Goal: Use online tool/utility: Utilize a website feature to perform a specific function

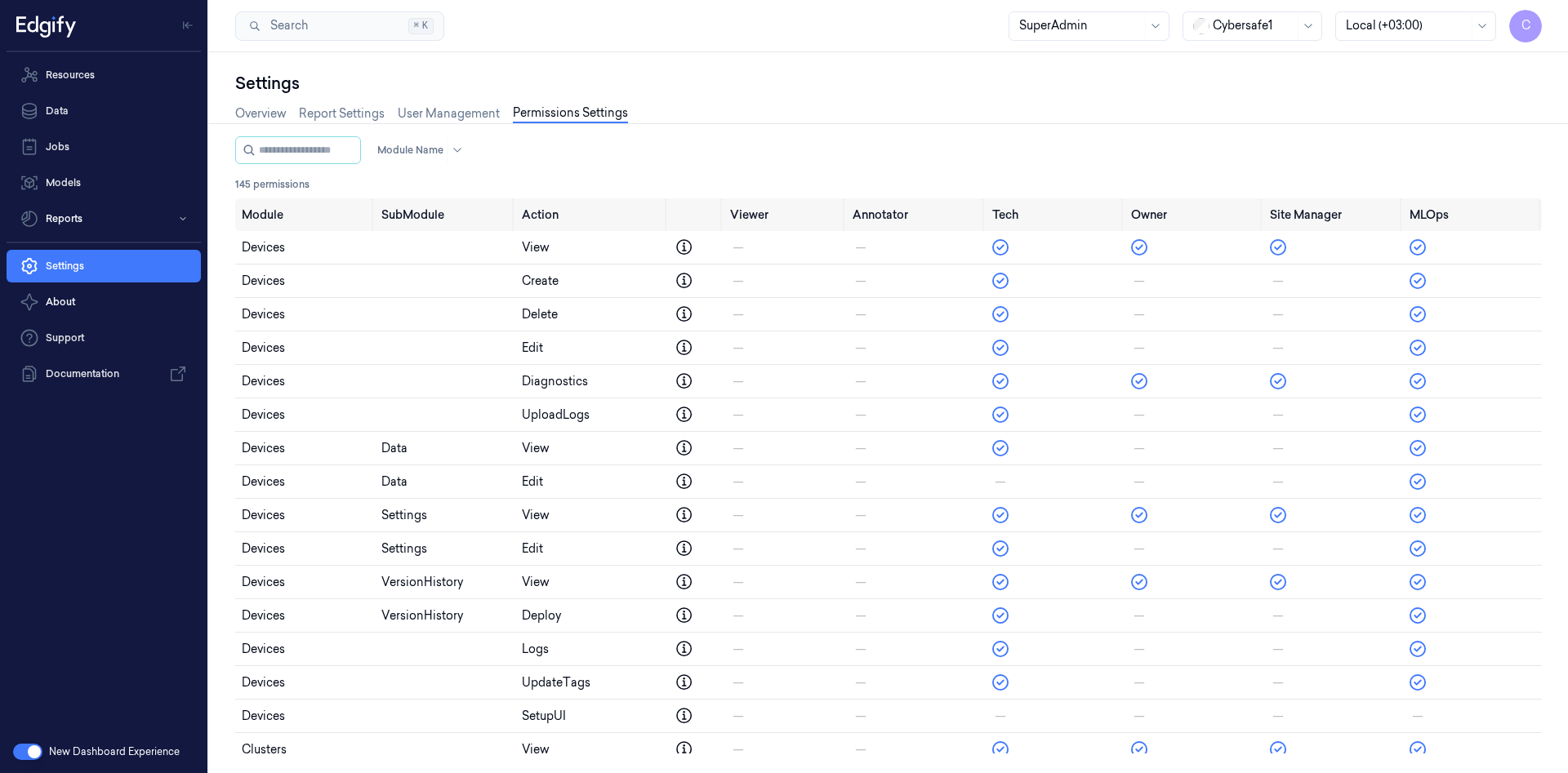
scroll to position [1676, 0]
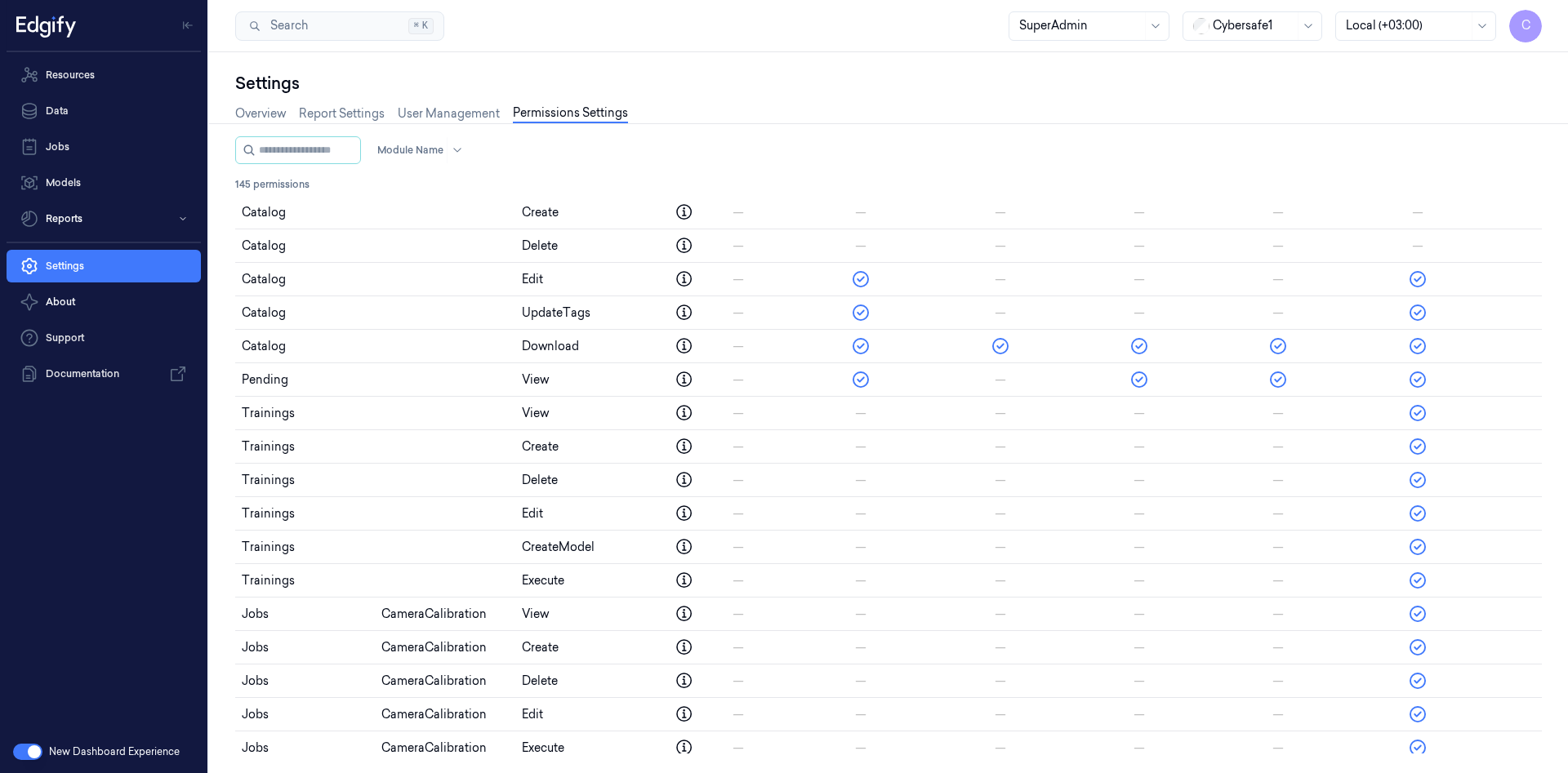
click at [38, 749] on button "button" at bounding box center [27, 751] width 29 height 16
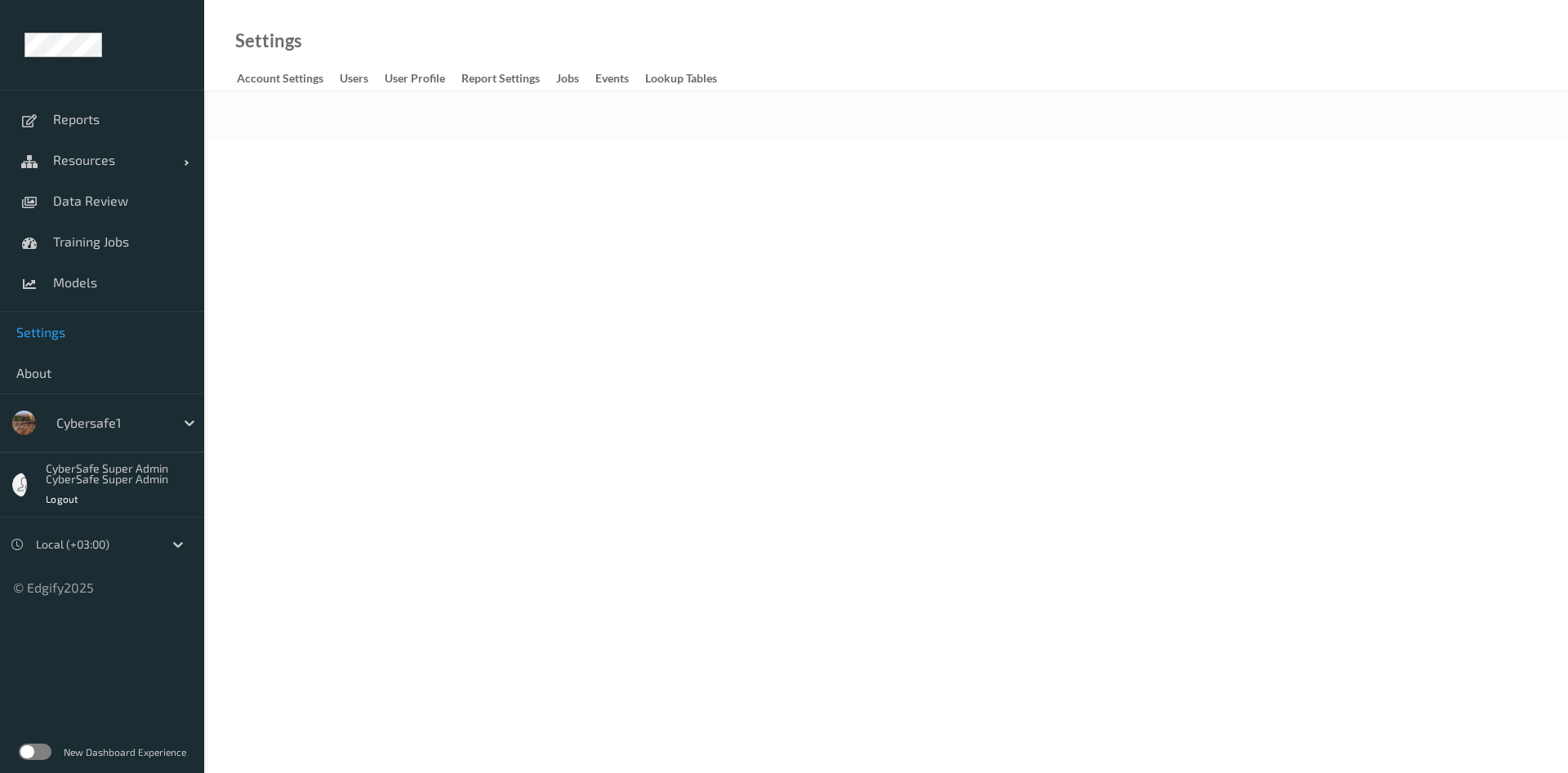
click at [35, 749] on label at bounding box center [35, 751] width 33 height 16
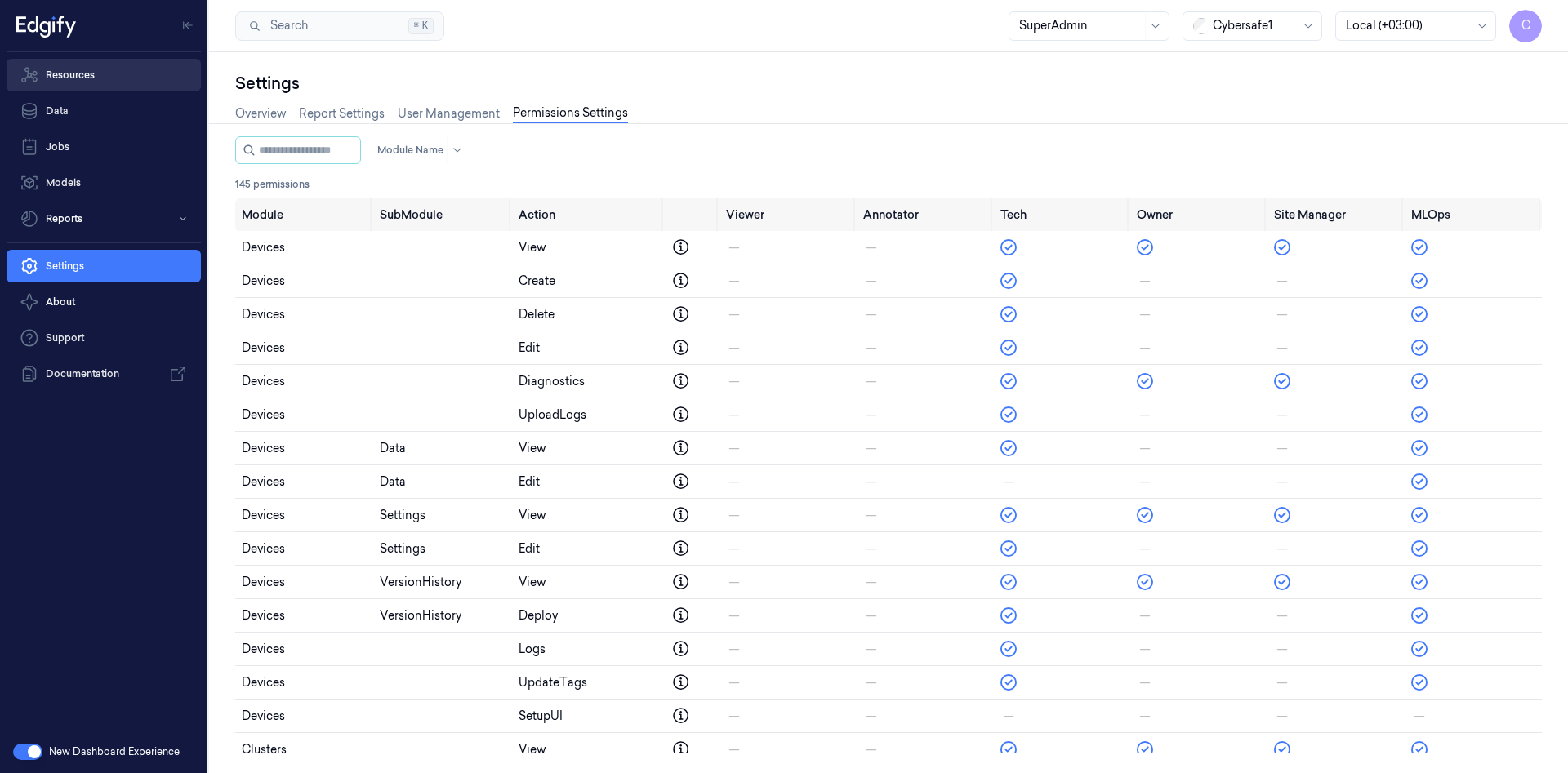
click at [76, 79] on link "Resources" at bounding box center [103, 75] width 194 height 33
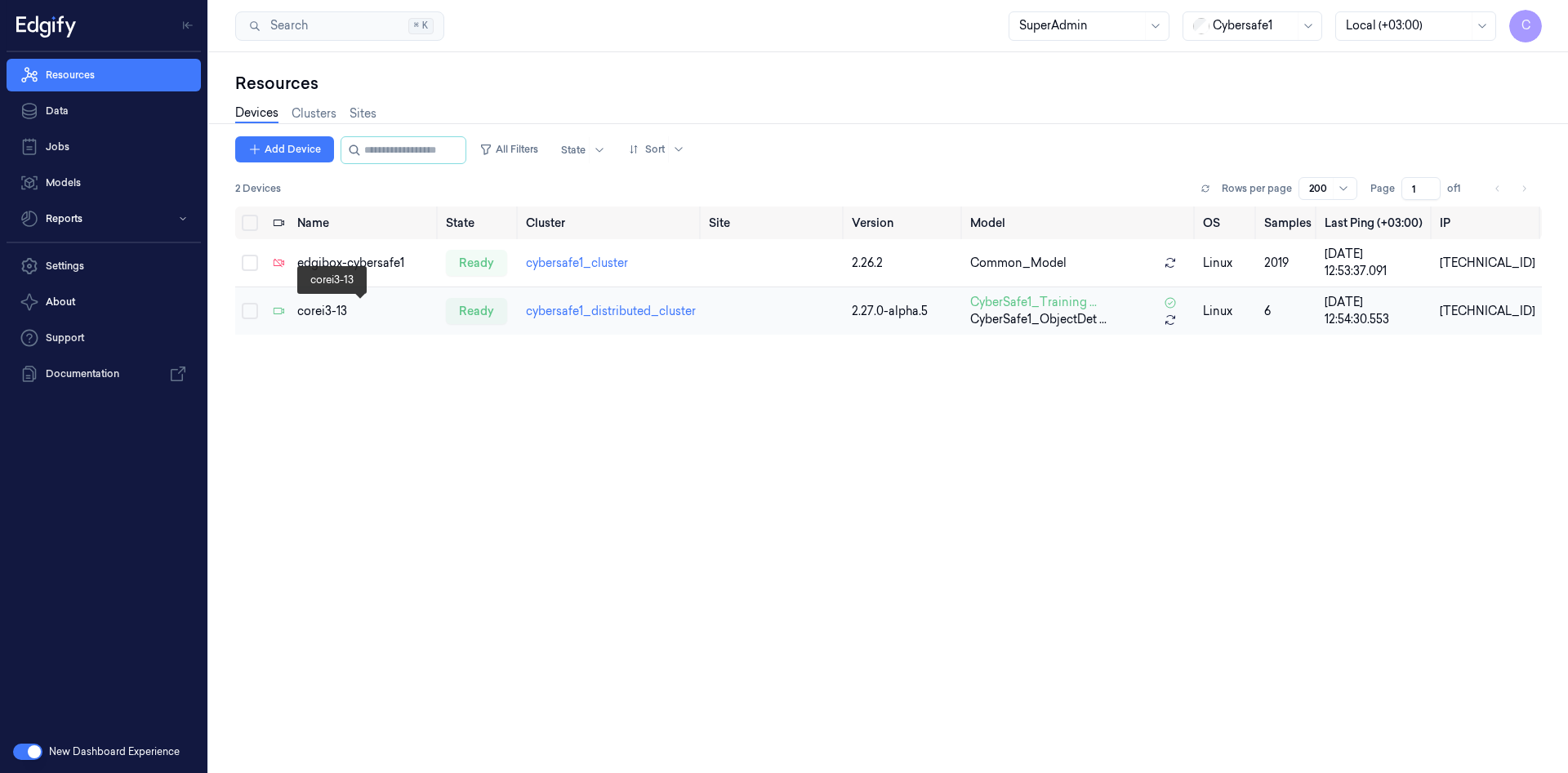
click at [340, 312] on div "corei3-13" at bounding box center [365, 311] width 135 height 17
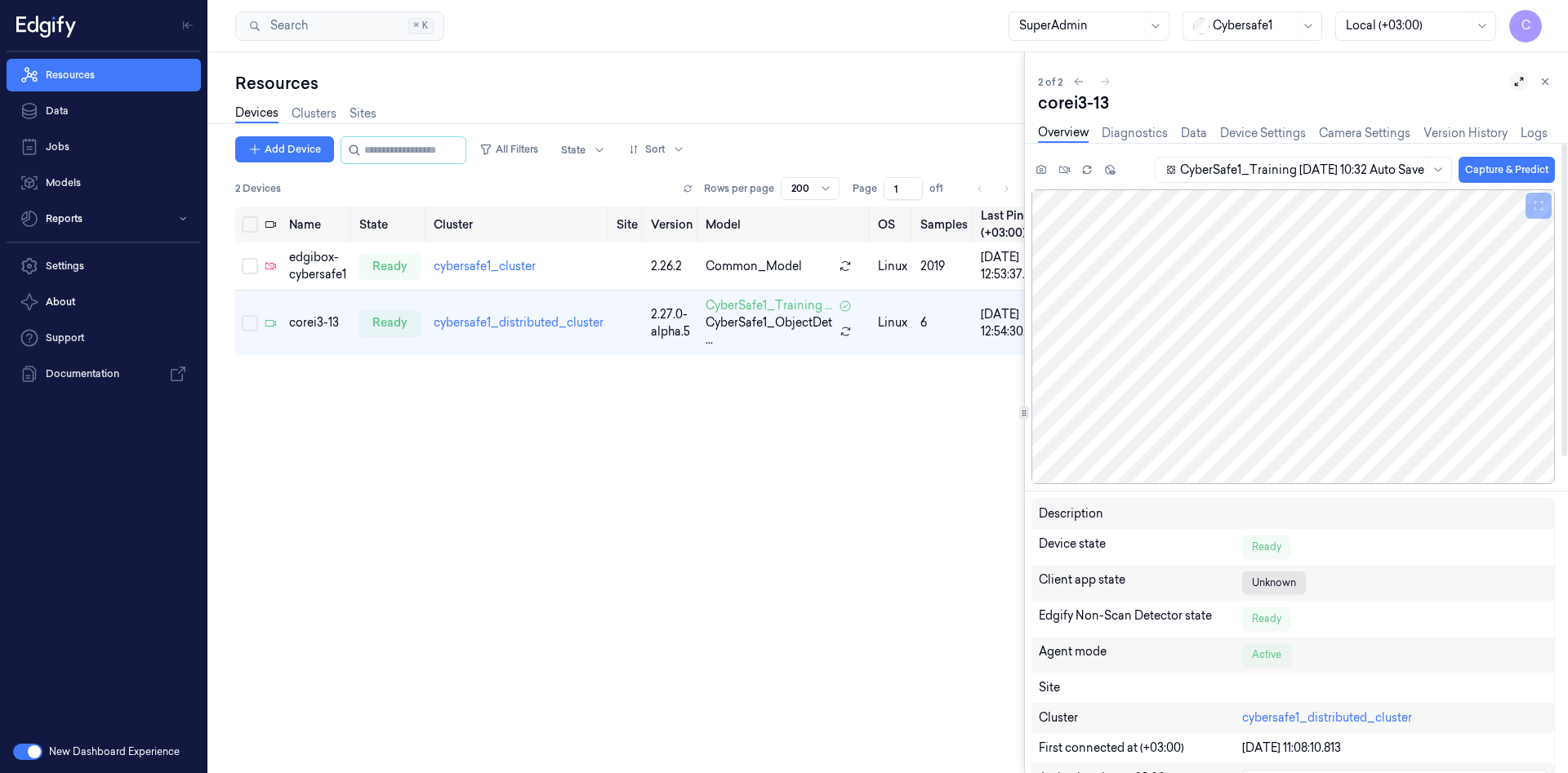
click at [1518, 85] on icon at bounding box center [1519, 82] width 11 height 11
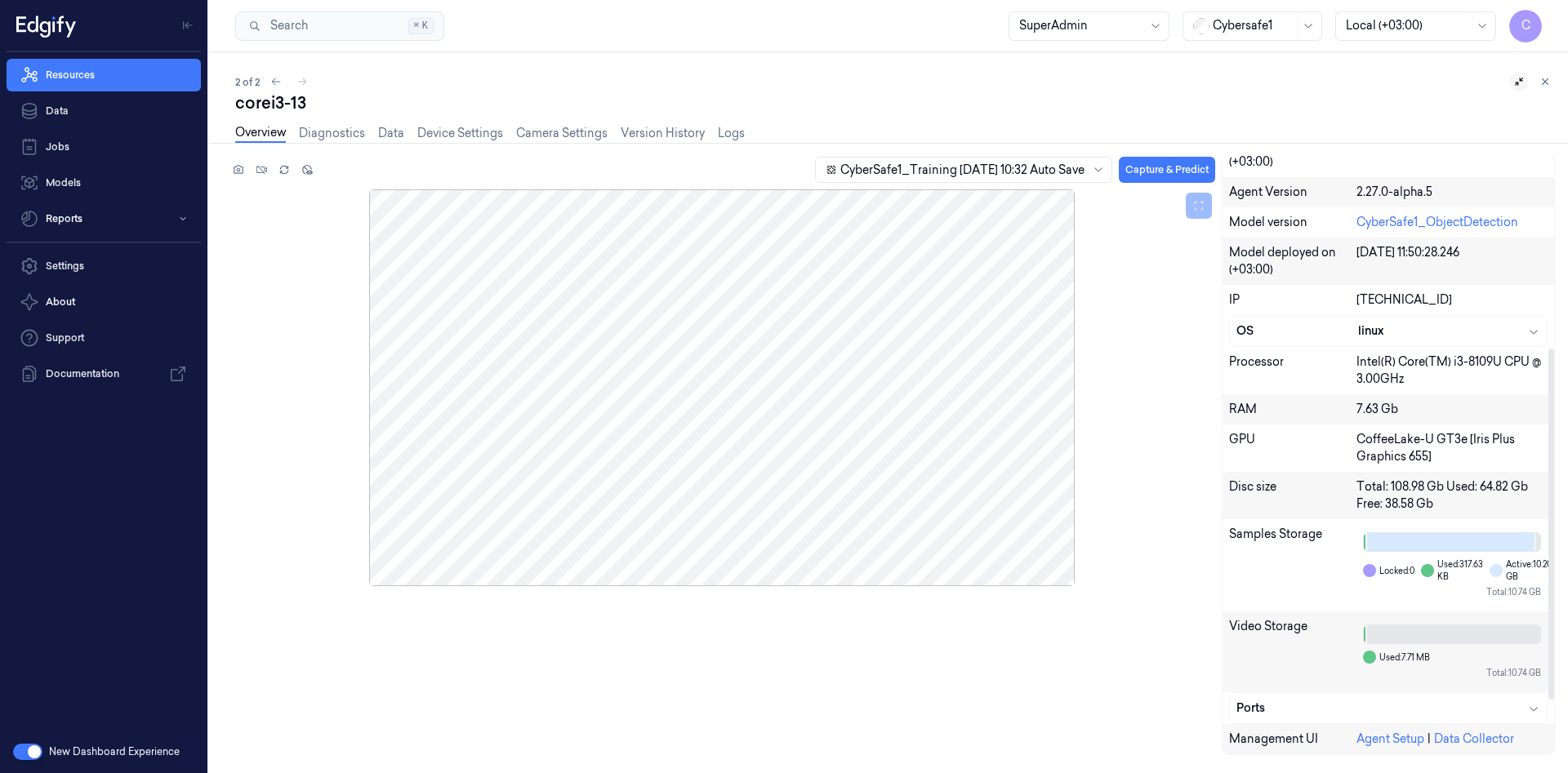
scroll to position [452, 0]
click at [331, 134] on link "Diagnostics" at bounding box center [332, 133] width 66 height 19
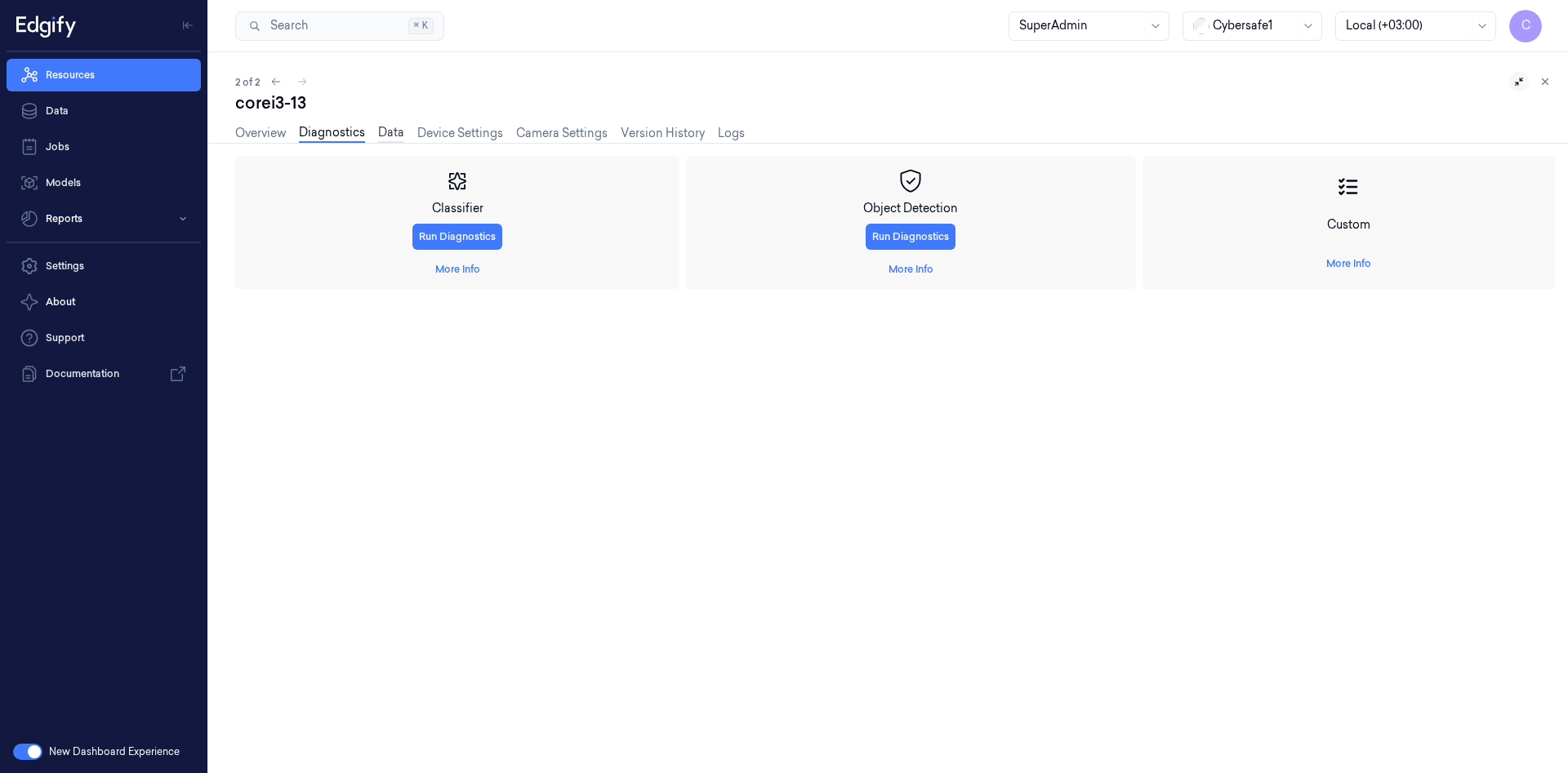
click at [399, 135] on link "Data" at bounding box center [391, 133] width 26 height 19
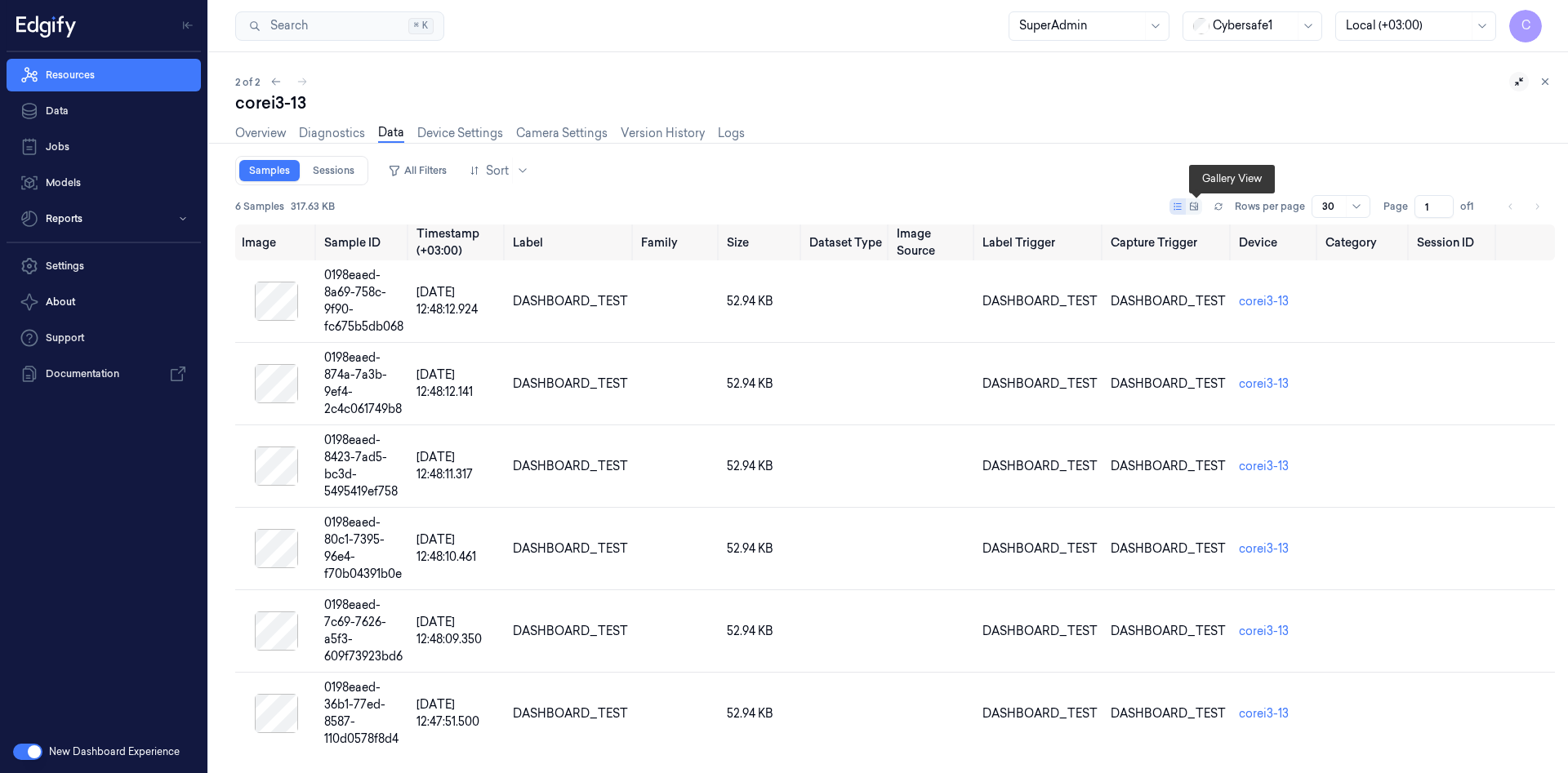
click at [1195, 208] on icon at bounding box center [1194, 207] width 9 height 9
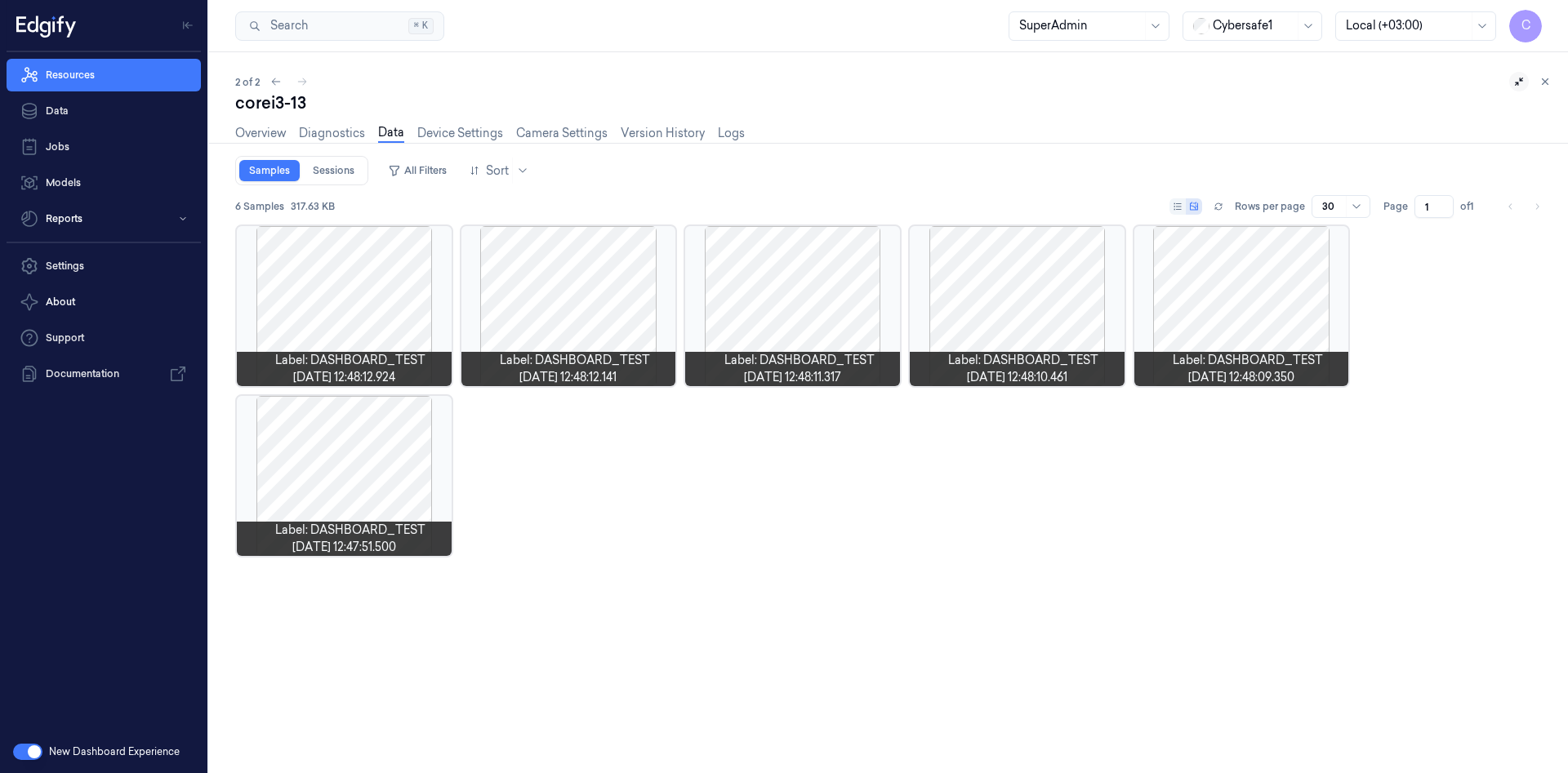
click at [1179, 211] on button at bounding box center [1186, 206] width 33 height 16
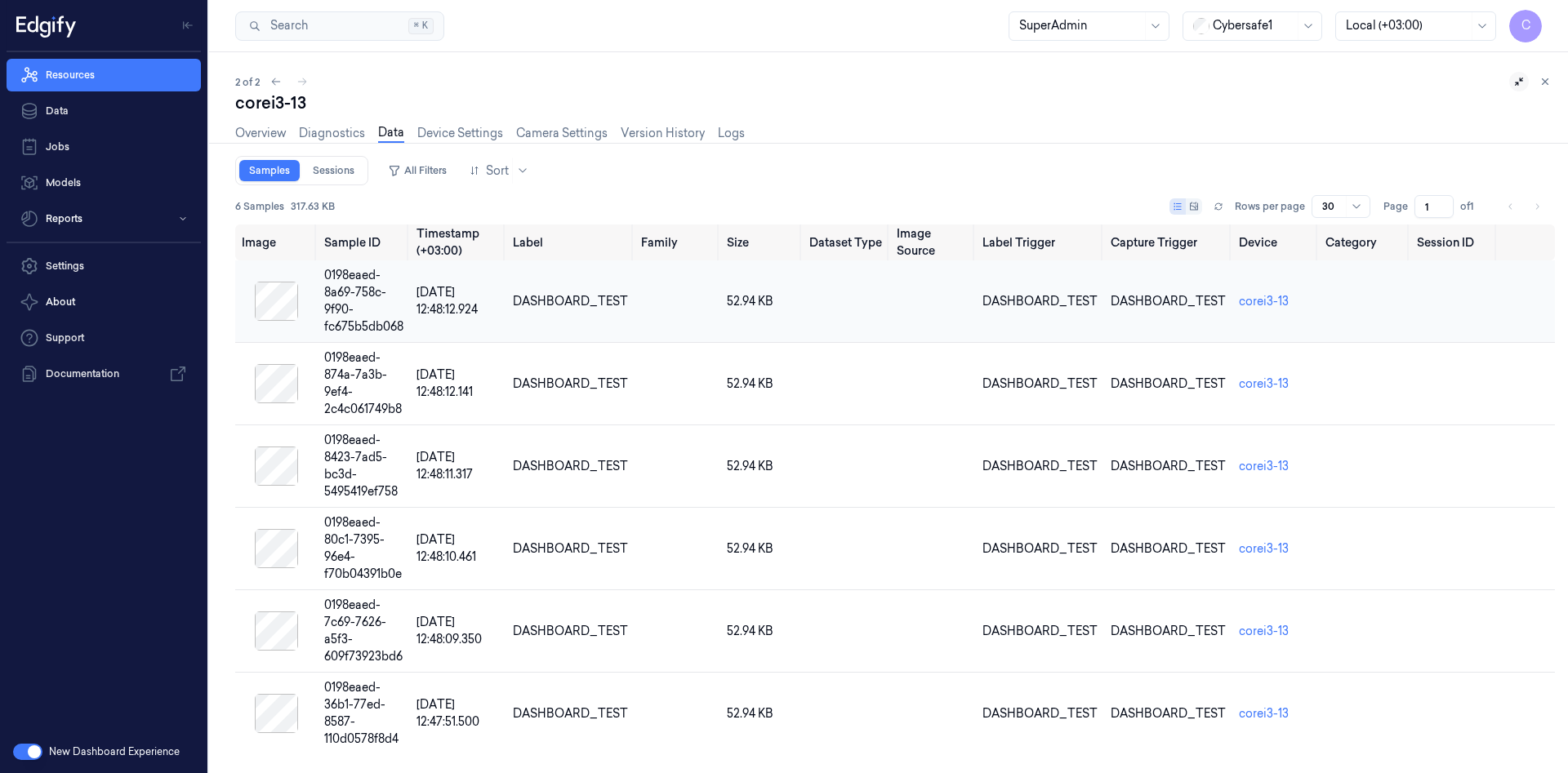
click at [634, 288] on td "DASHBOARD_TEST" at bounding box center [570, 301] width 128 height 83
click at [403, 290] on div "0198eaed-8a69-758c-9f90-fc675b5db068" at bounding box center [364, 301] width 79 height 69
click at [279, 293] on div at bounding box center [276, 301] width 70 height 39
click at [1213, 286] on td "DASHBOARD_TEST" at bounding box center [1168, 301] width 128 height 83
click at [338, 172] on link "Sessions" at bounding box center [333, 170] width 61 height 22
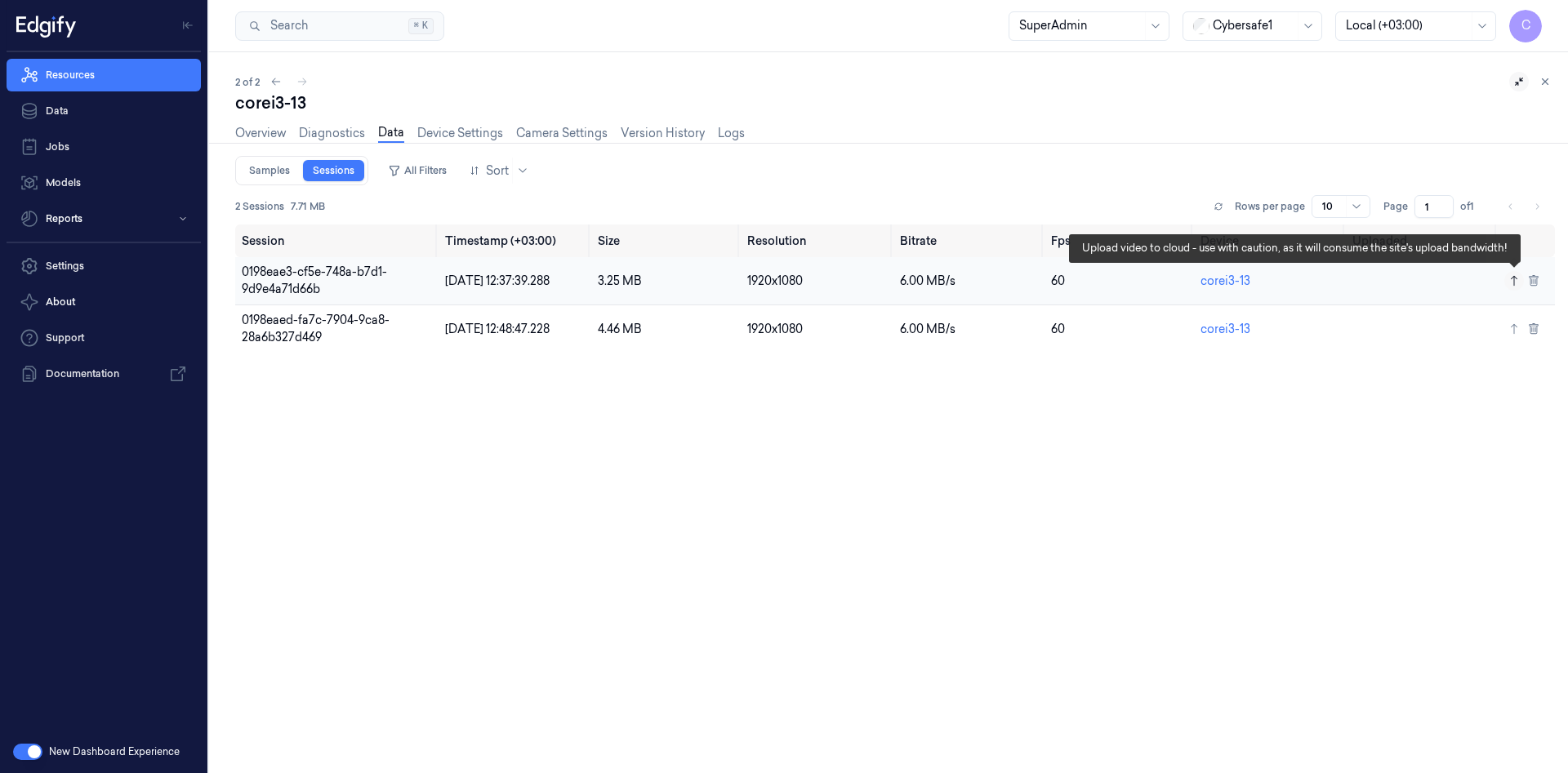
click at [1515, 282] on icon at bounding box center [1514, 281] width 11 height 11
click at [1510, 276] on icon at bounding box center [1514, 281] width 11 height 11
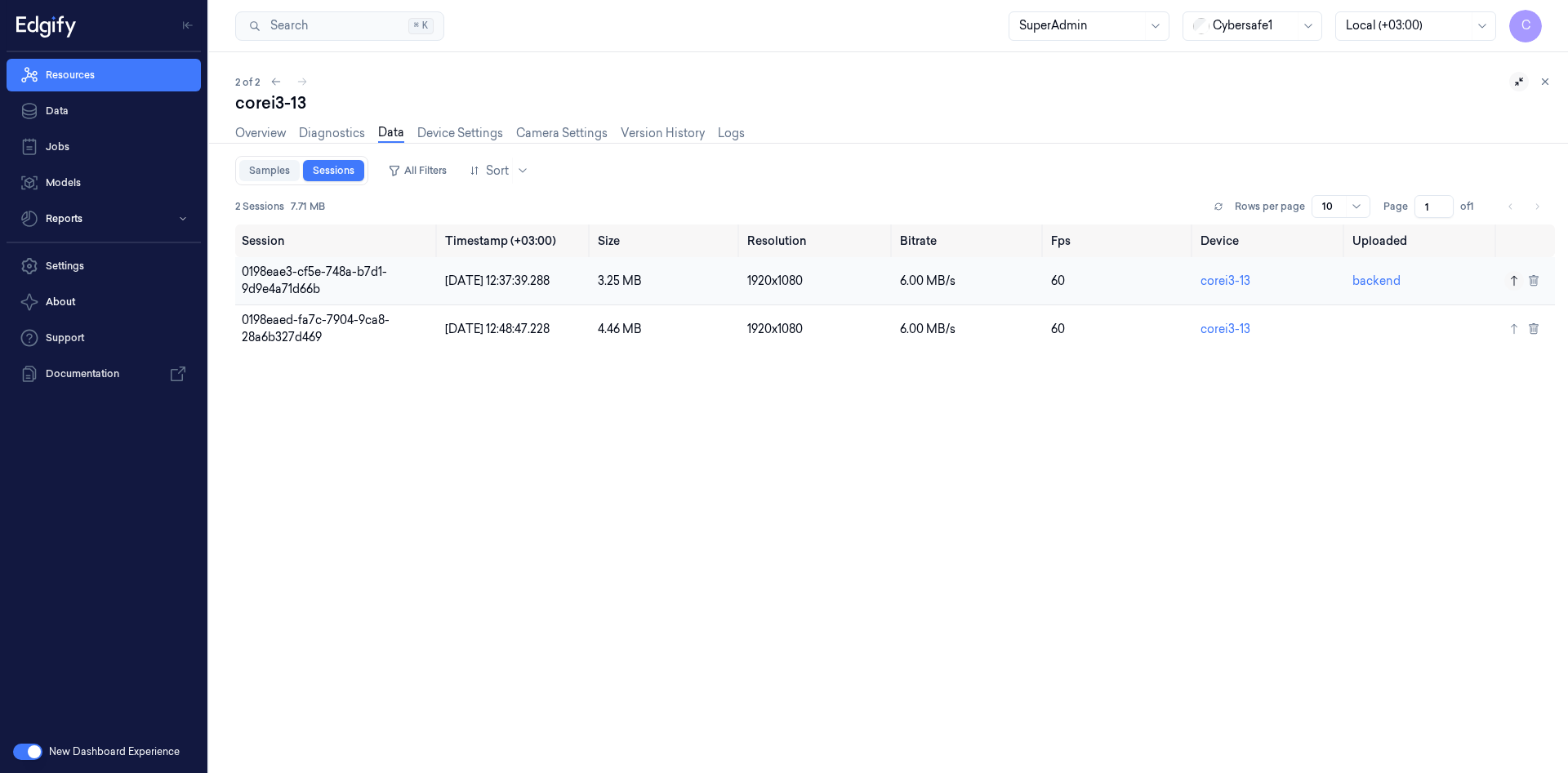
click at [253, 176] on link "Samples" at bounding box center [270, 170] width 60 height 22
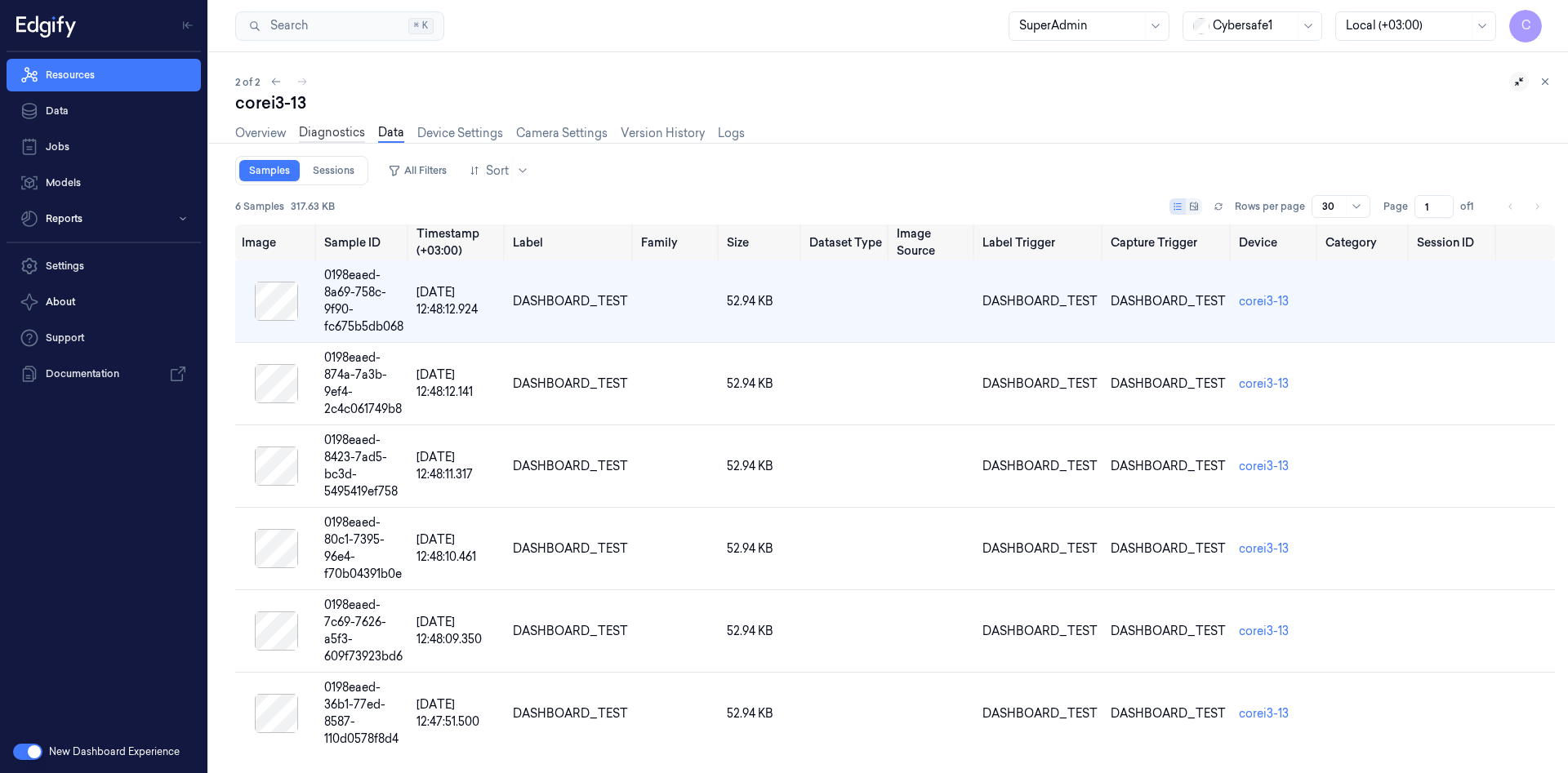
click at [333, 136] on link "Diagnostics" at bounding box center [332, 133] width 66 height 19
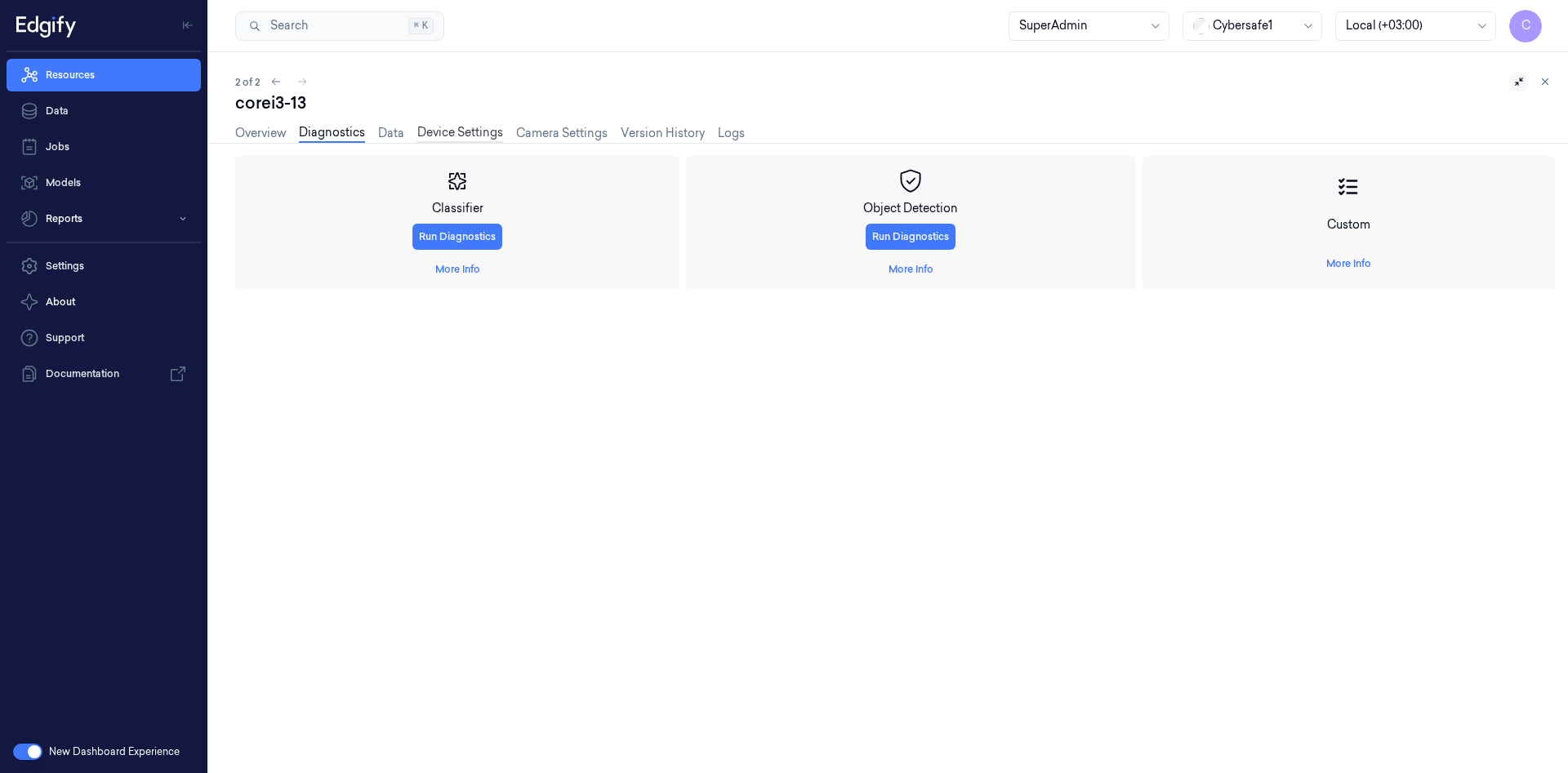
click at [463, 130] on link "Device Settings" at bounding box center [459, 133] width 85 height 19
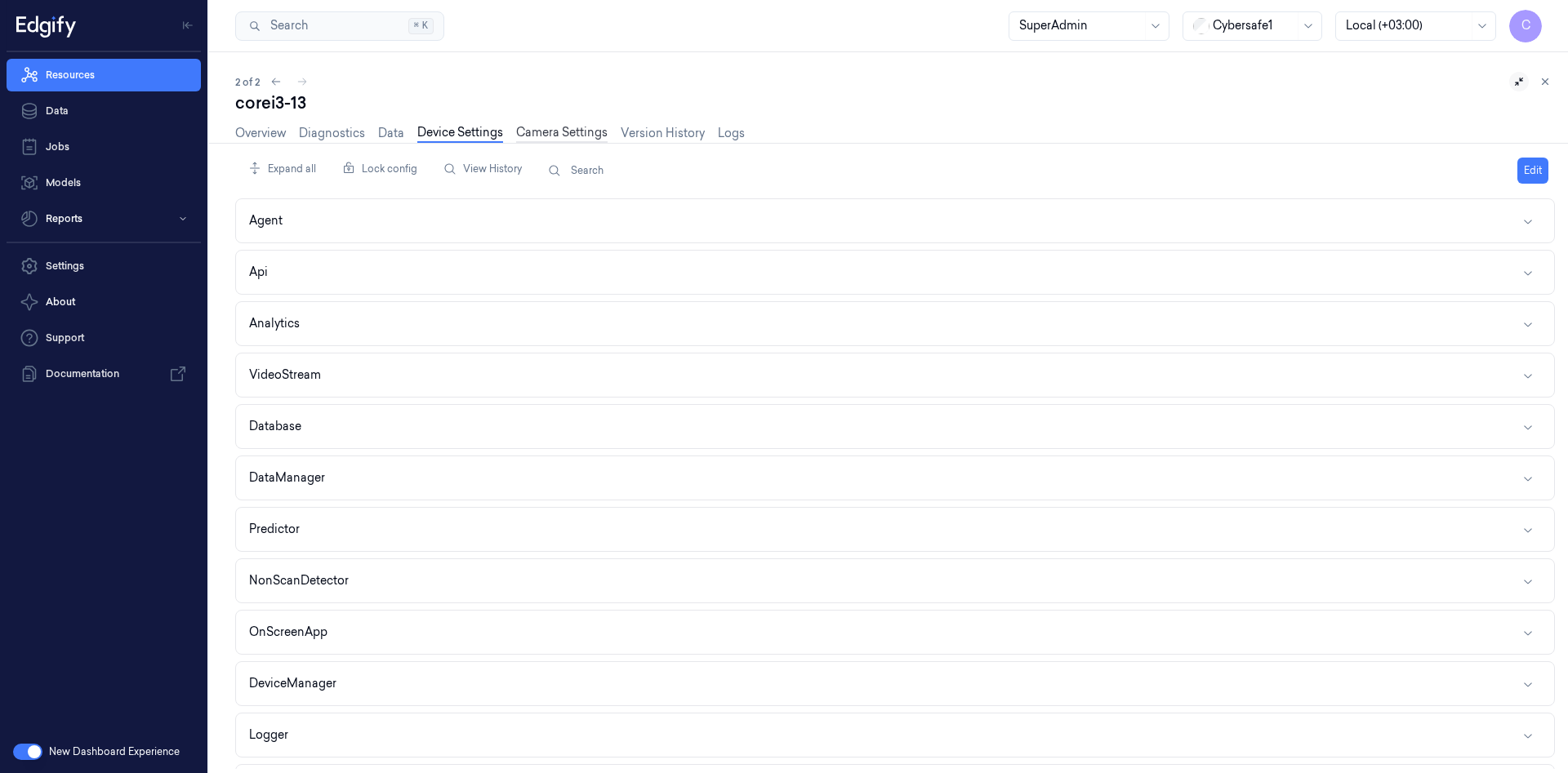
click at [537, 137] on link "Camera Settings" at bounding box center [561, 133] width 91 height 19
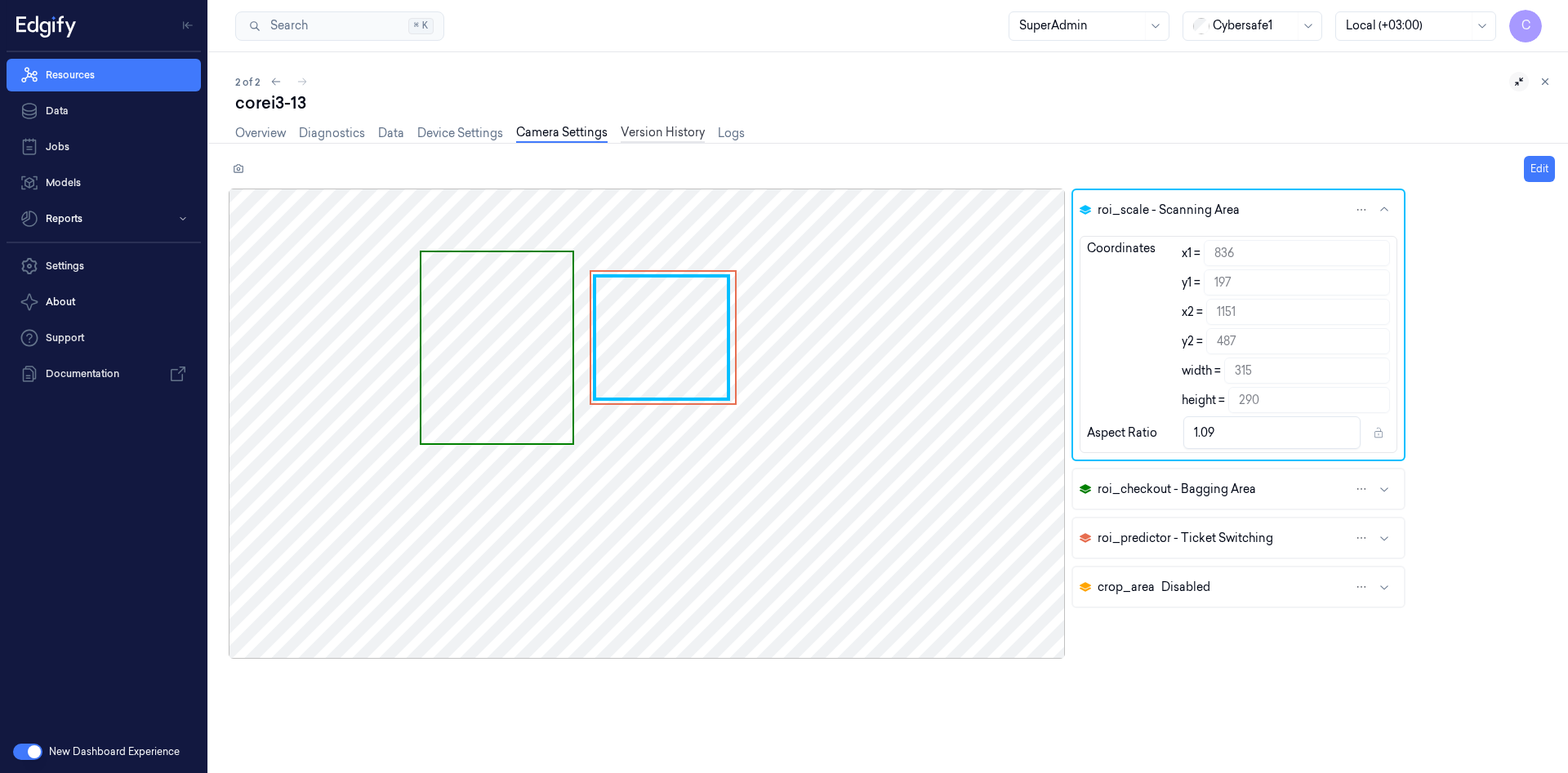
click at [687, 132] on link "Version History" at bounding box center [663, 133] width 85 height 19
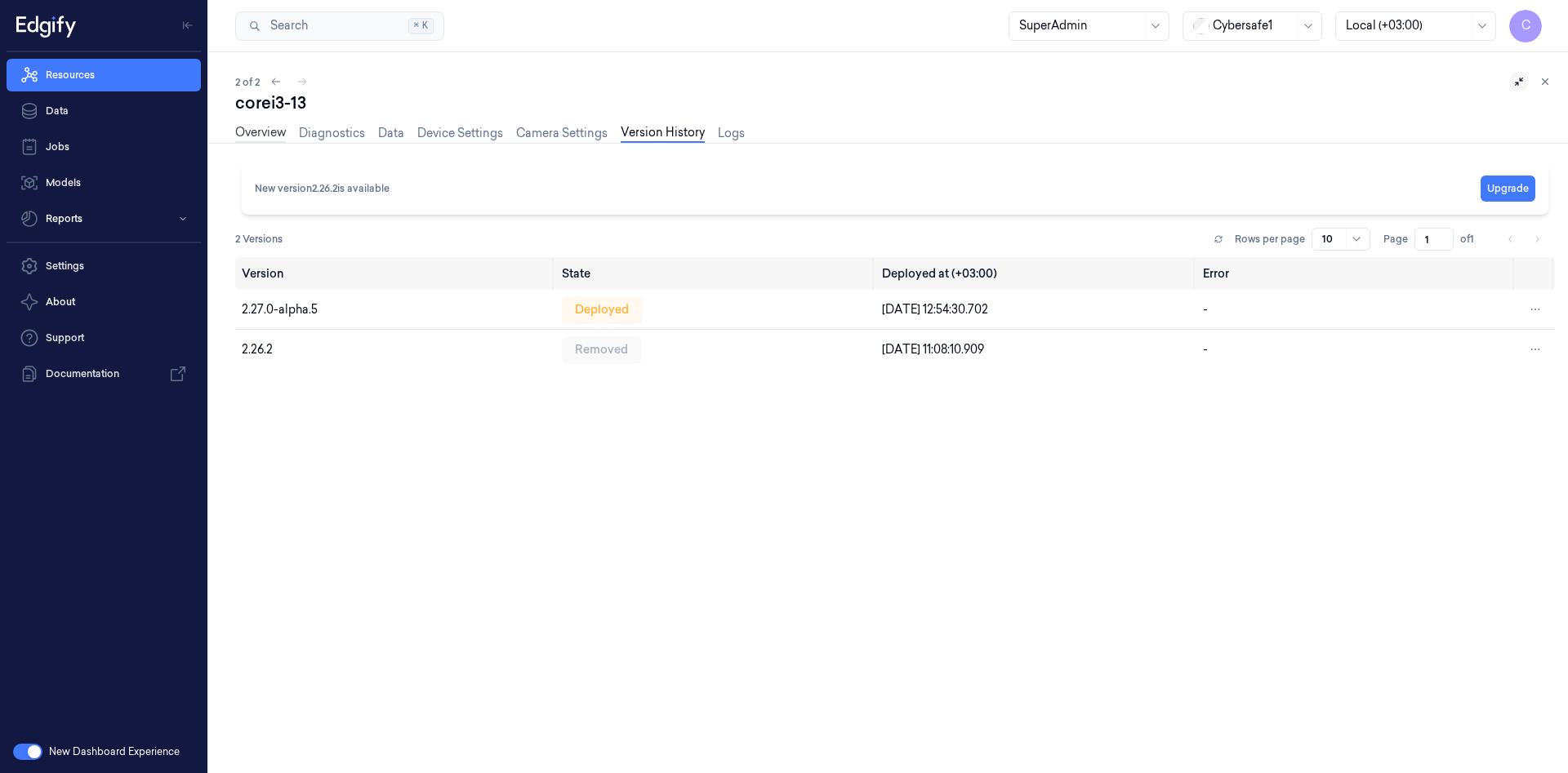
click at [241, 132] on link "Overview" at bounding box center [260, 133] width 51 height 19
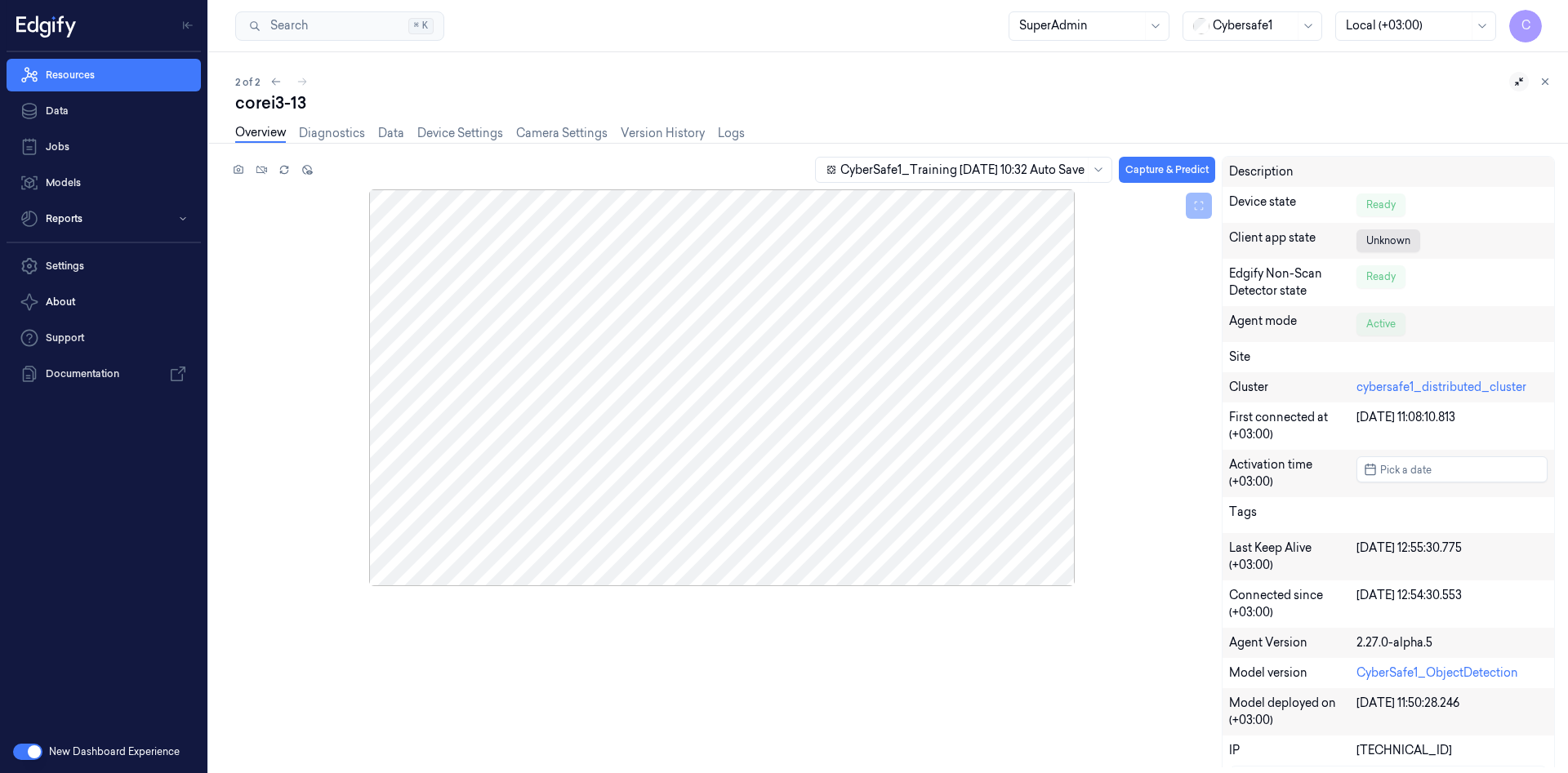
click at [1515, 80] on icon at bounding box center [1519, 82] width 11 height 11
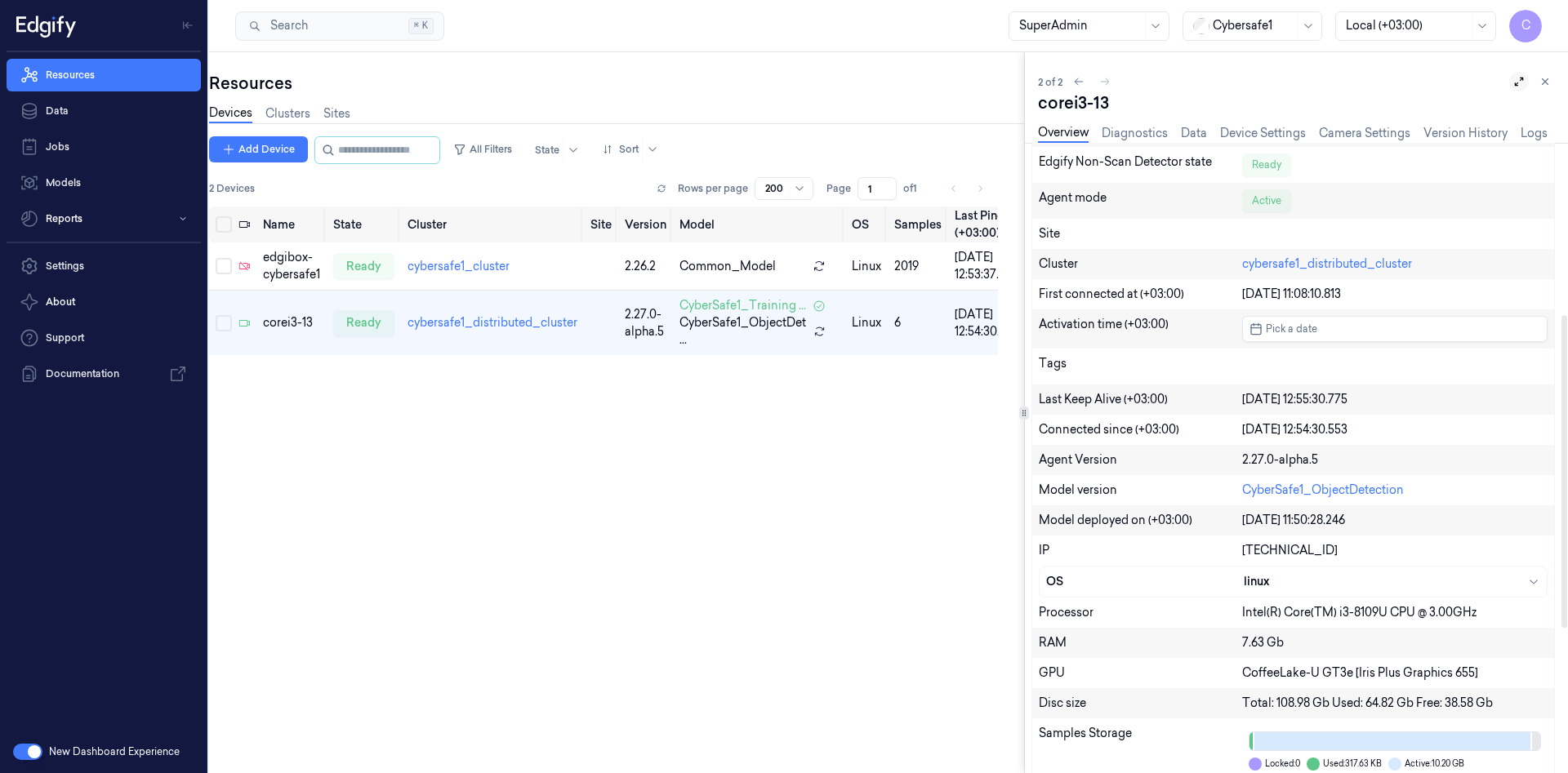
scroll to position [460, 0]
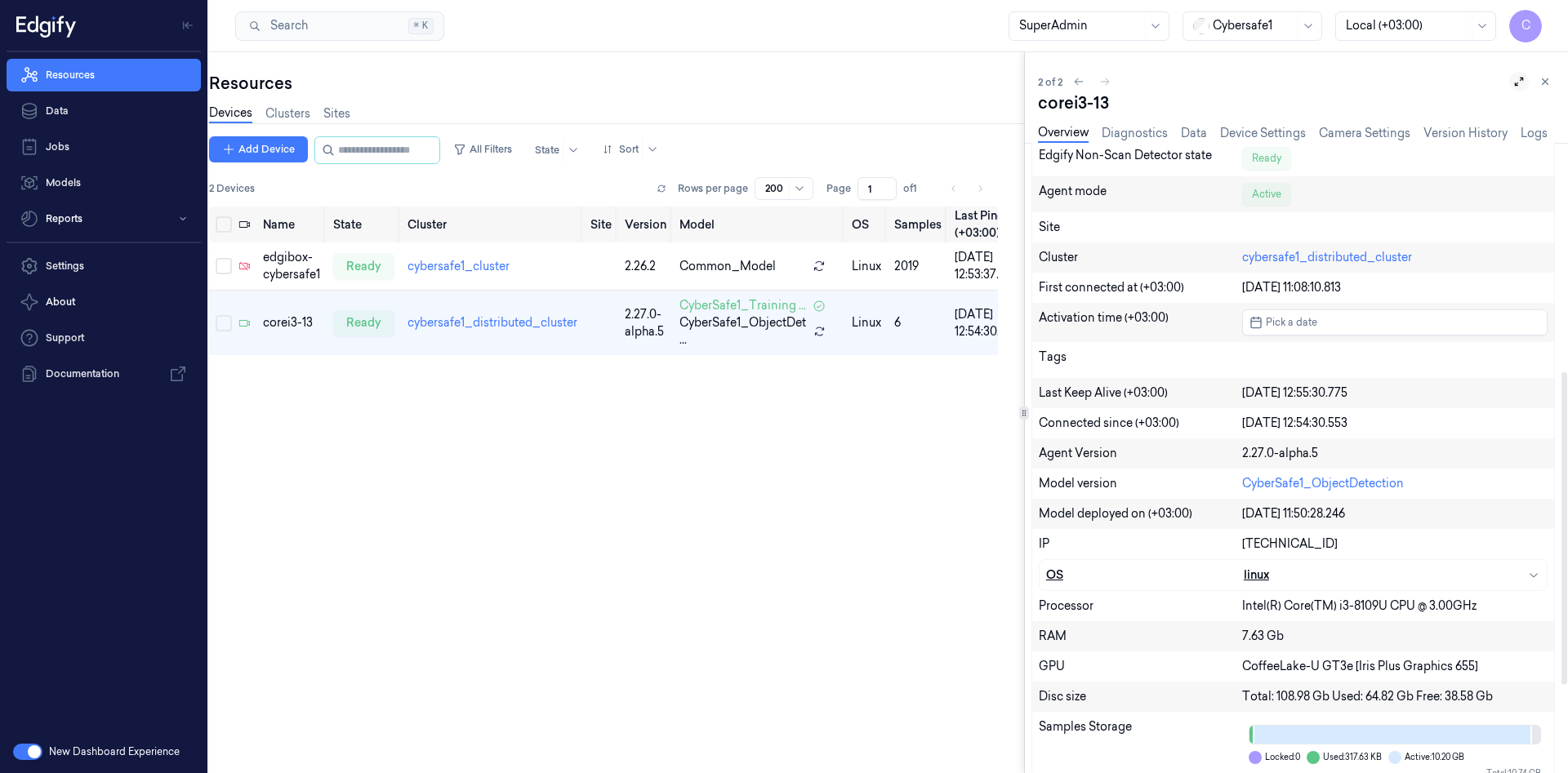
click at [1167, 569] on div "OS" at bounding box center [1144, 575] width 197 height 17
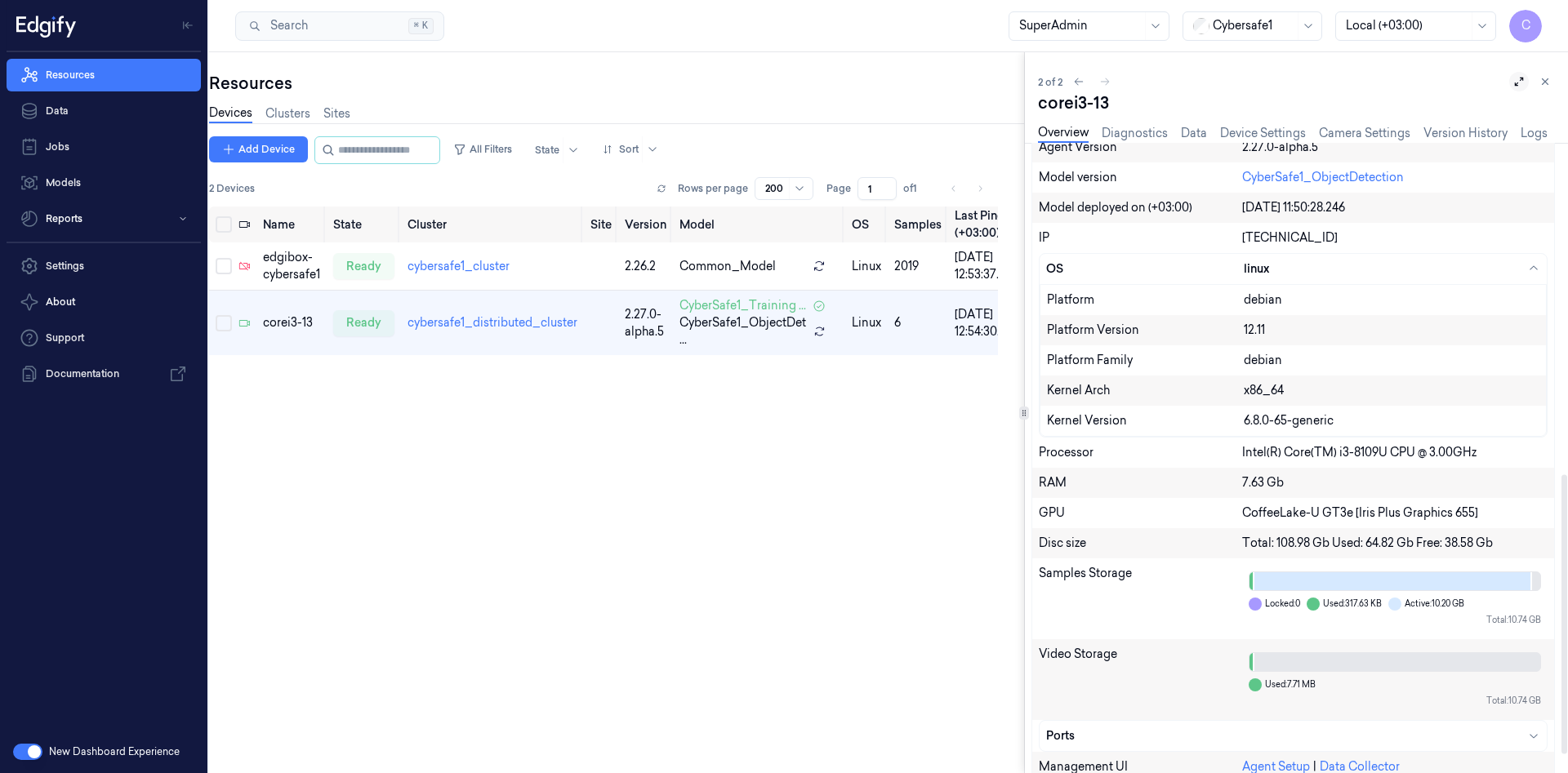
scroll to position [789, 0]
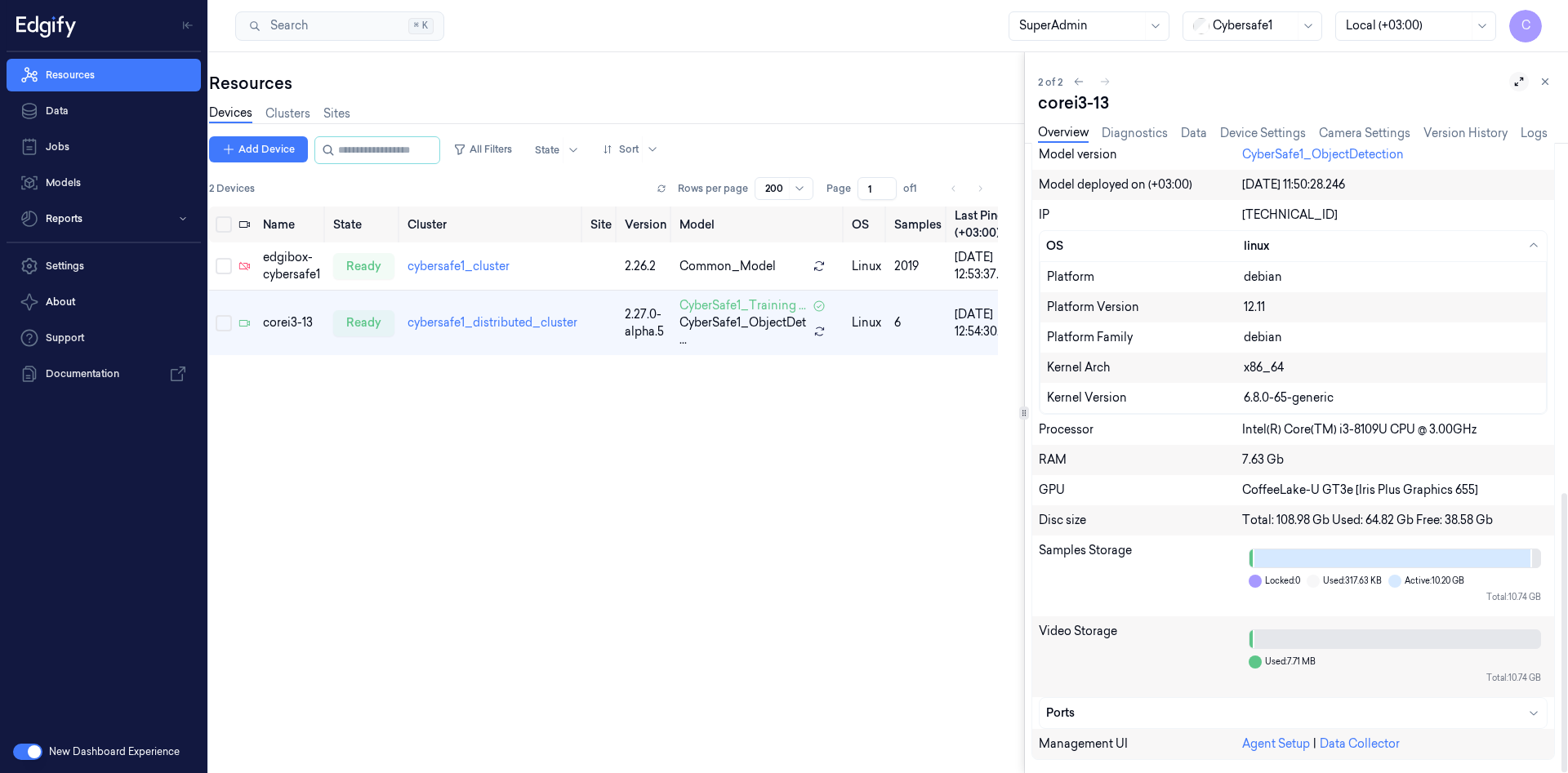
click at [1315, 582] on div at bounding box center [1313, 581] width 13 height 13
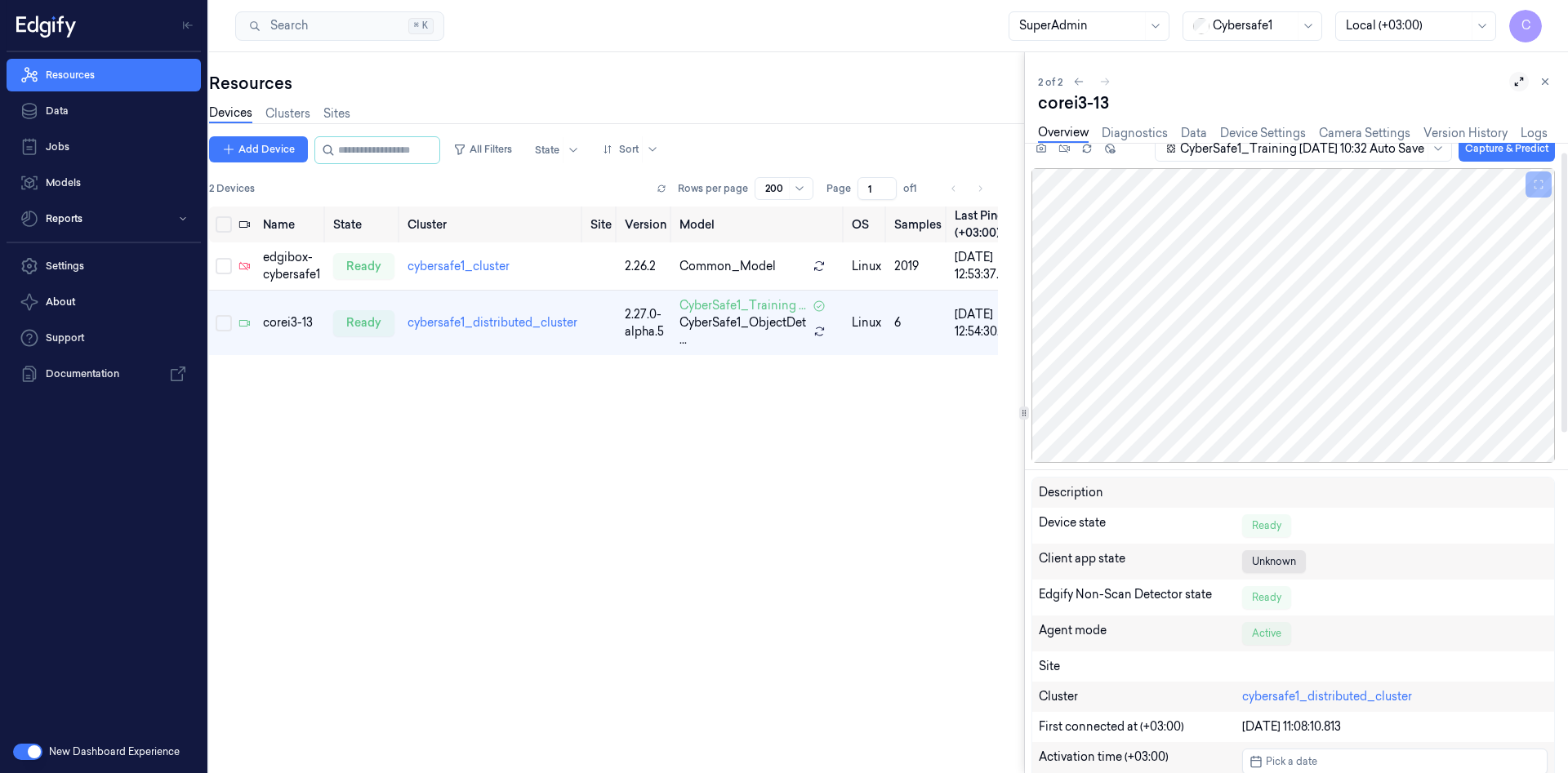
scroll to position [0, 0]
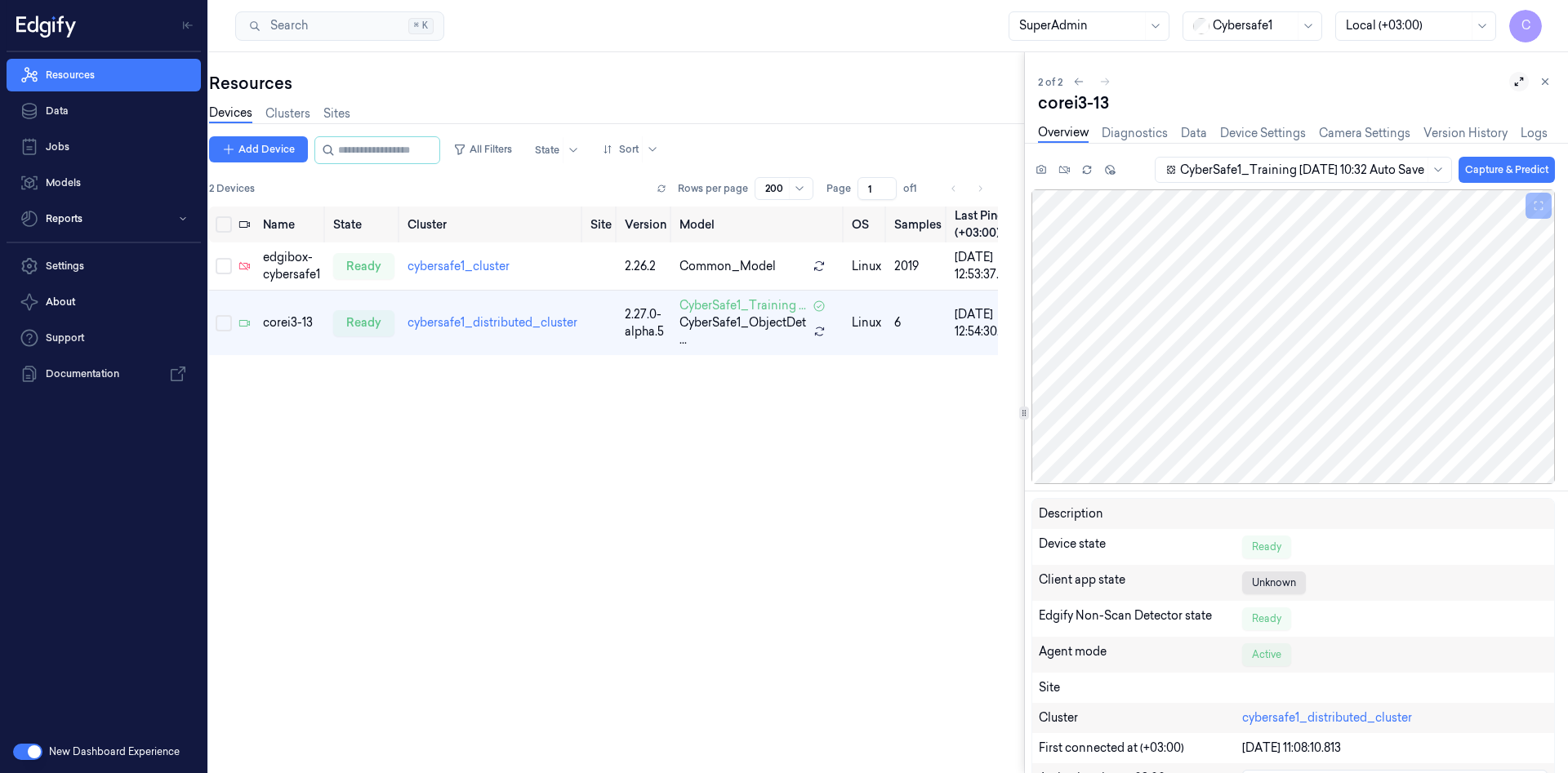
click at [1514, 84] on icon at bounding box center [1519, 82] width 11 height 11
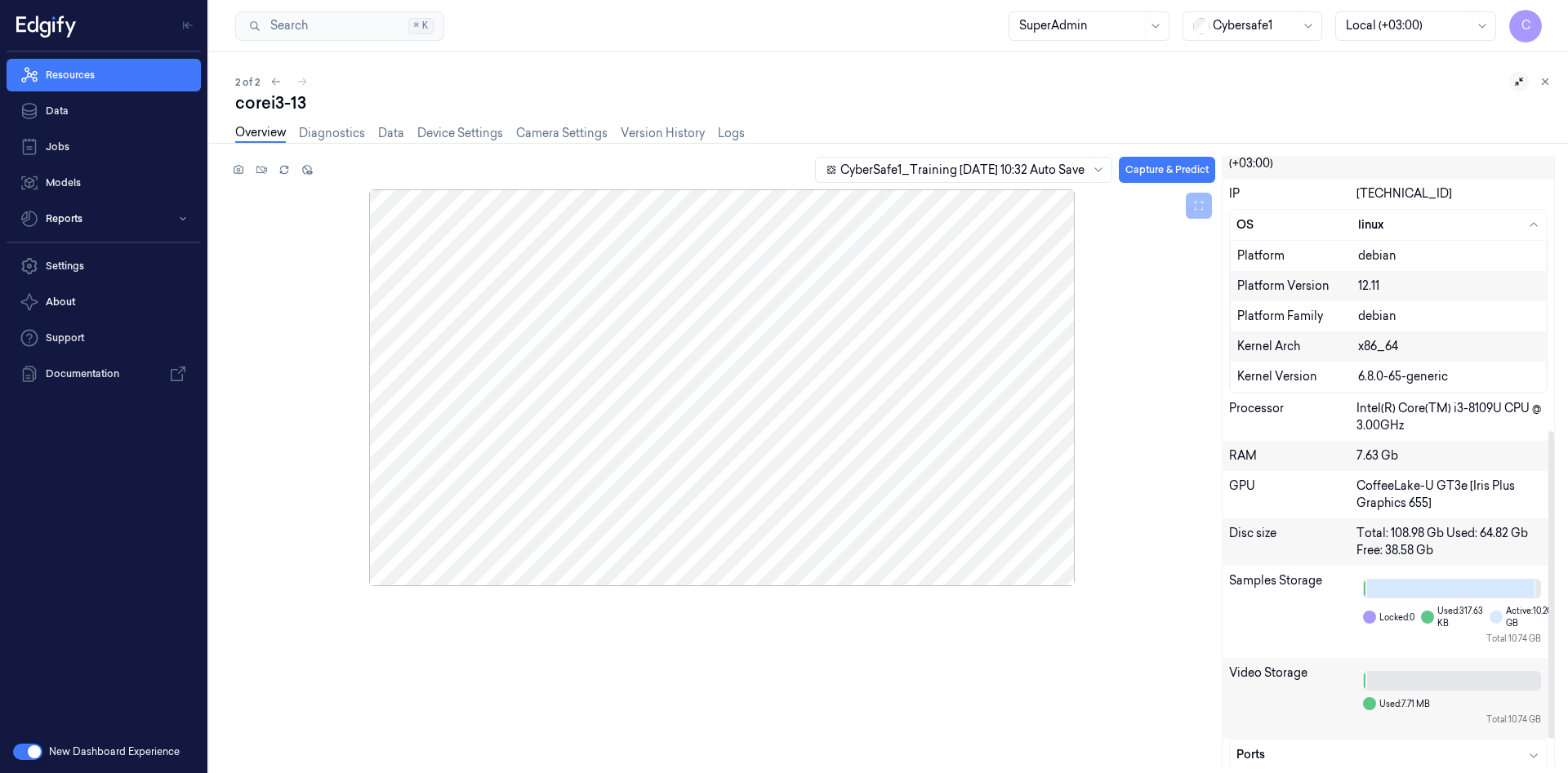
scroll to position [516, 0]
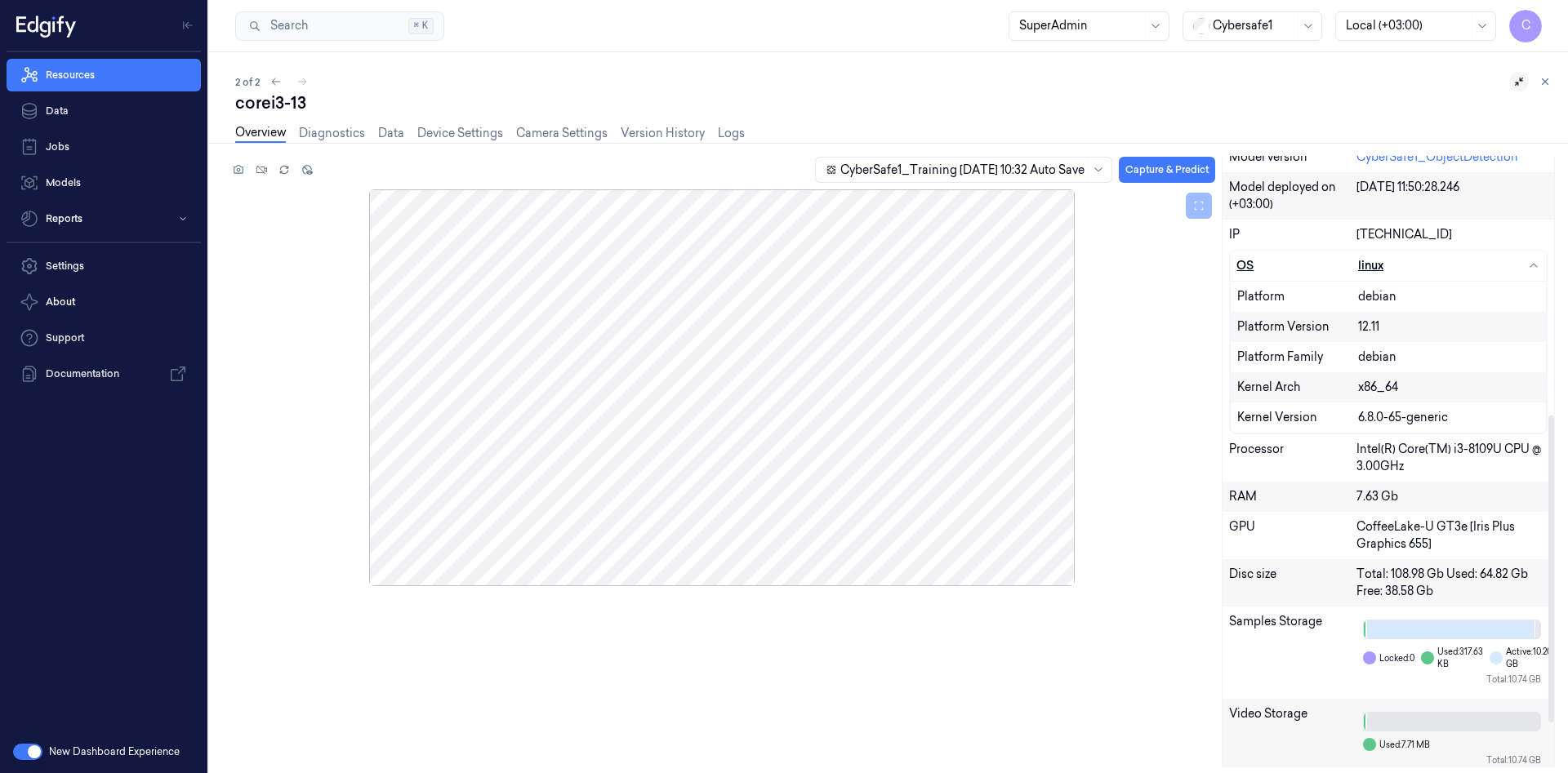
click at [1532, 263] on icon "button" at bounding box center [1533, 266] width 13 height 13
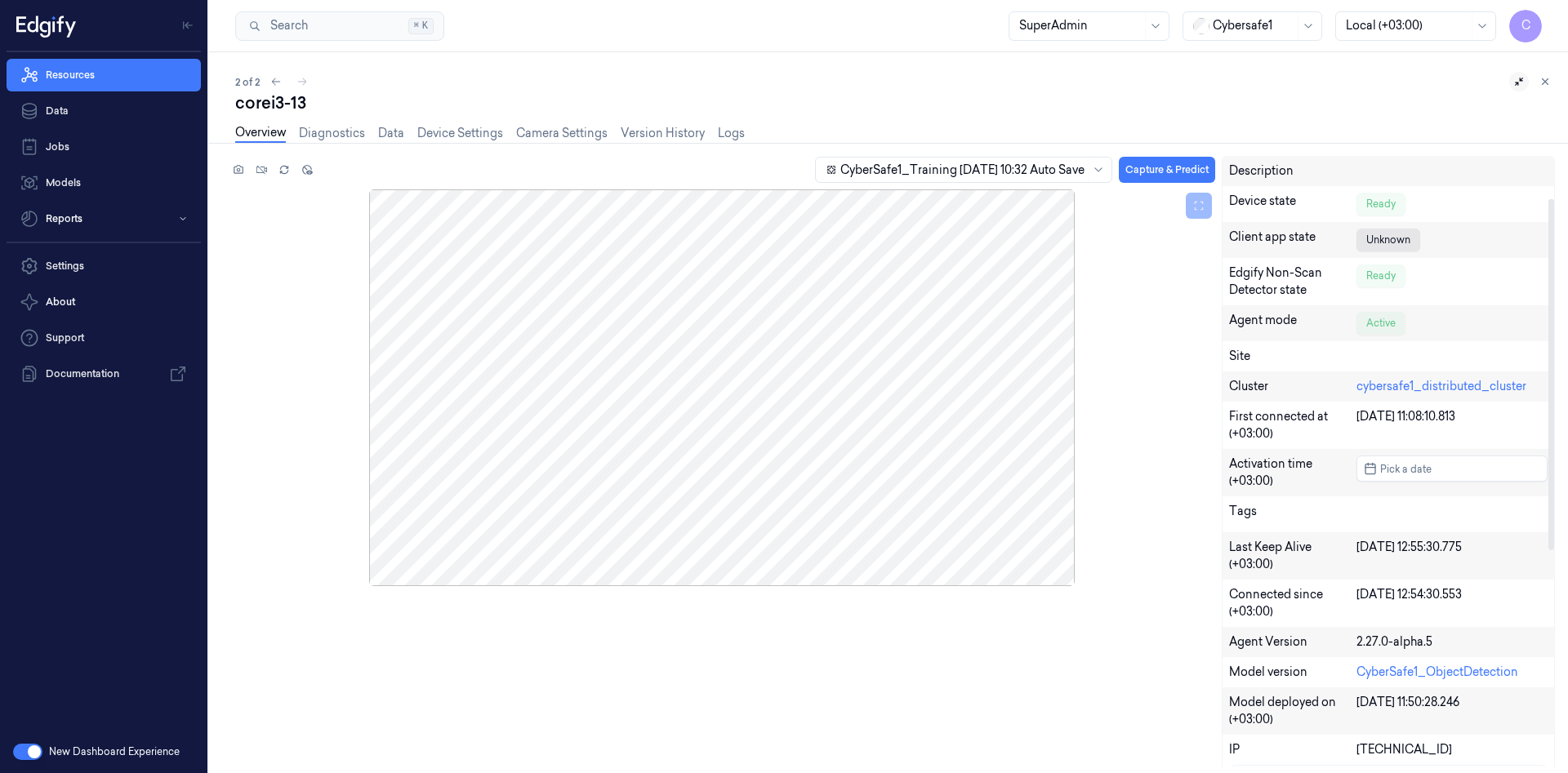
scroll to position [0, 0]
click at [1074, 169] on div at bounding box center [962, 170] width 244 height 17
click at [947, 200] on div "CyberSafe1_ObjectDetection" at bounding box center [894, 204] width 179 height 17
click at [444, 134] on link "Device Settings" at bounding box center [459, 133] width 85 height 19
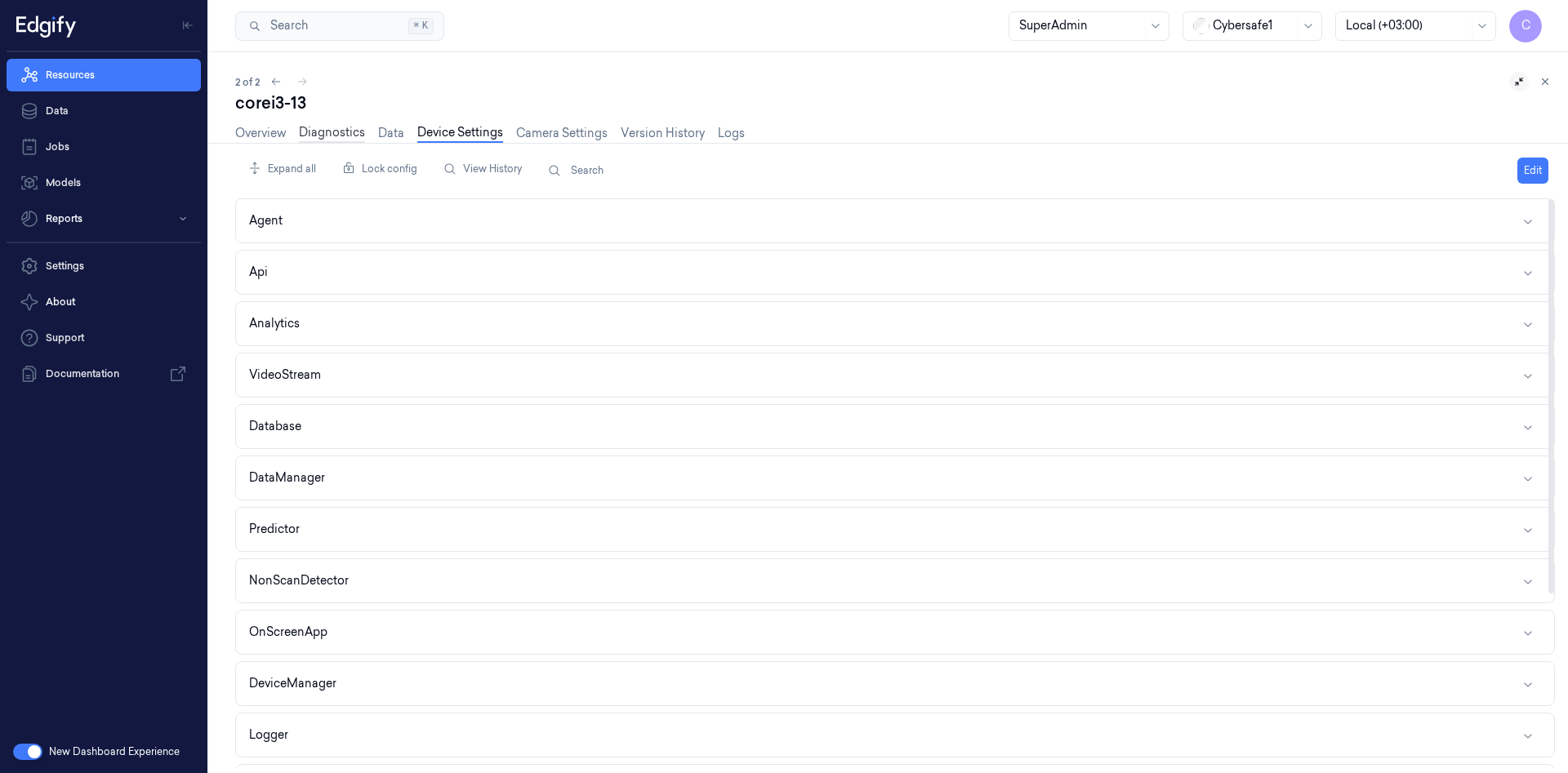
click at [326, 133] on link "Diagnostics" at bounding box center [332, 133] width 66 height 19
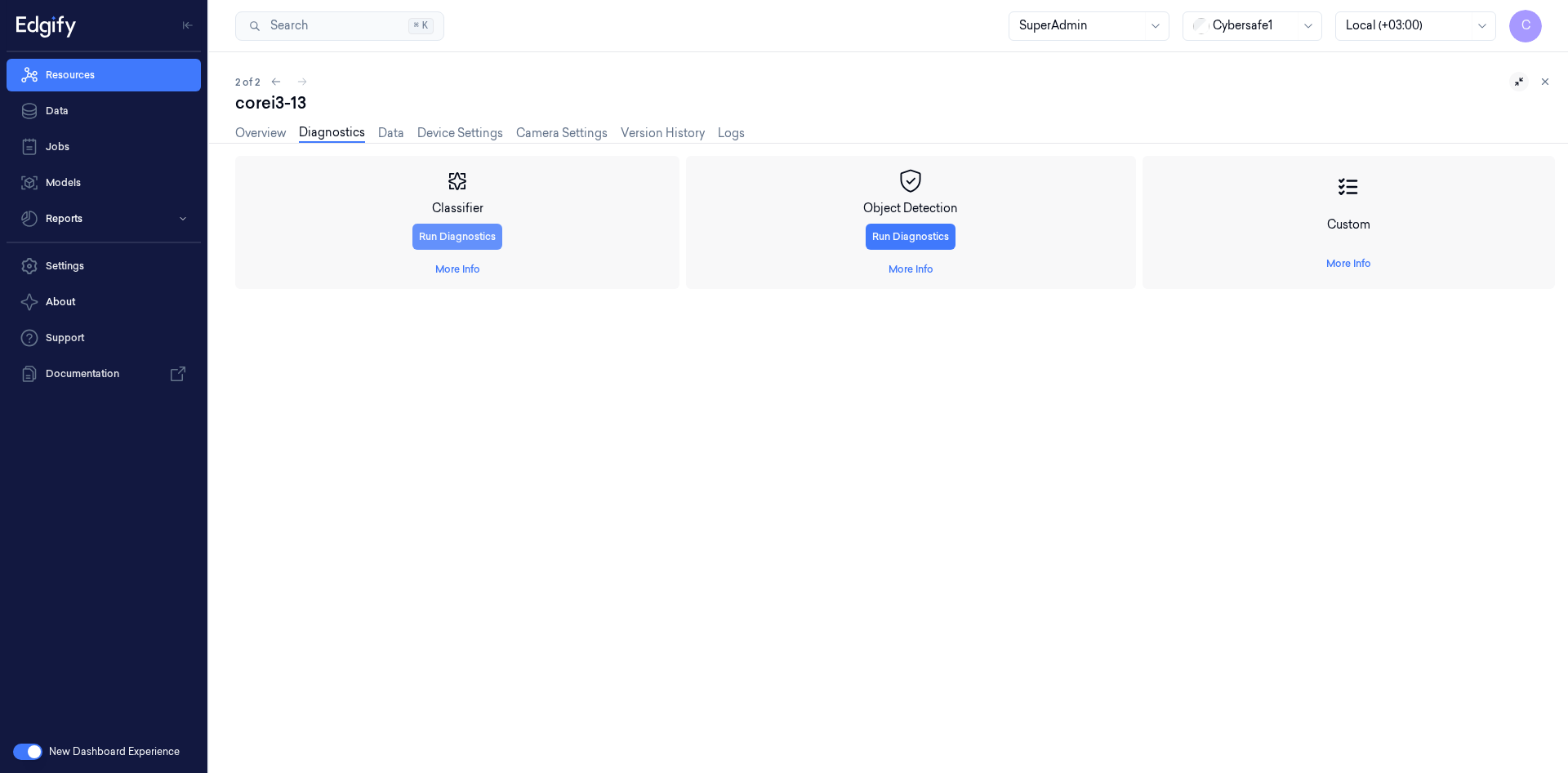
click at [463, 241] on button "Run Diagnostics" at bounding box center [458, 237] width 90 height 26
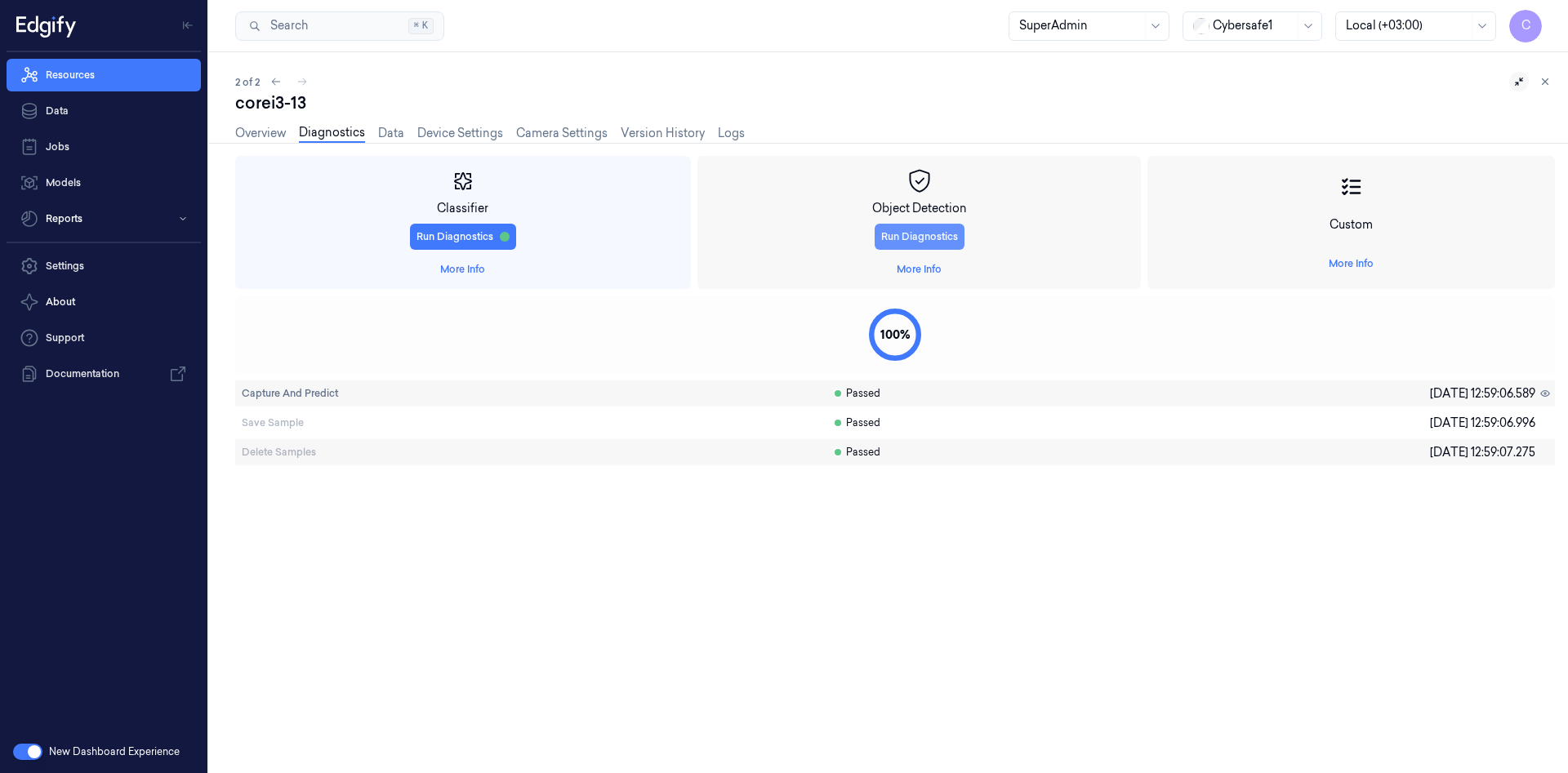
click at [908, 237] on button "Run Diagnostics" at bounding box center [920, 237] width 90 height 26
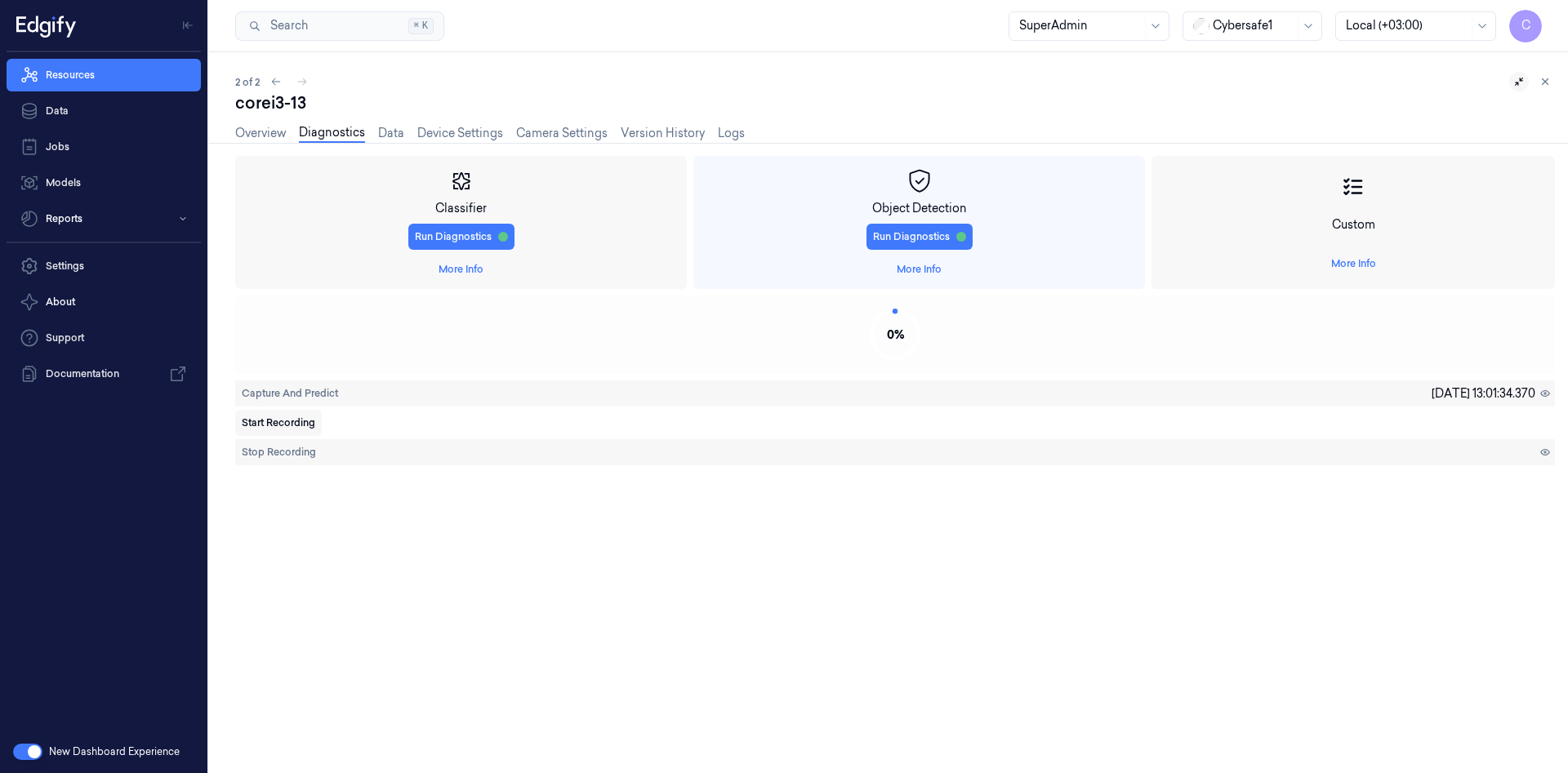
click at [281, 420] on span "Start Recording" at bounding box center [278, 423] width 73 height 15
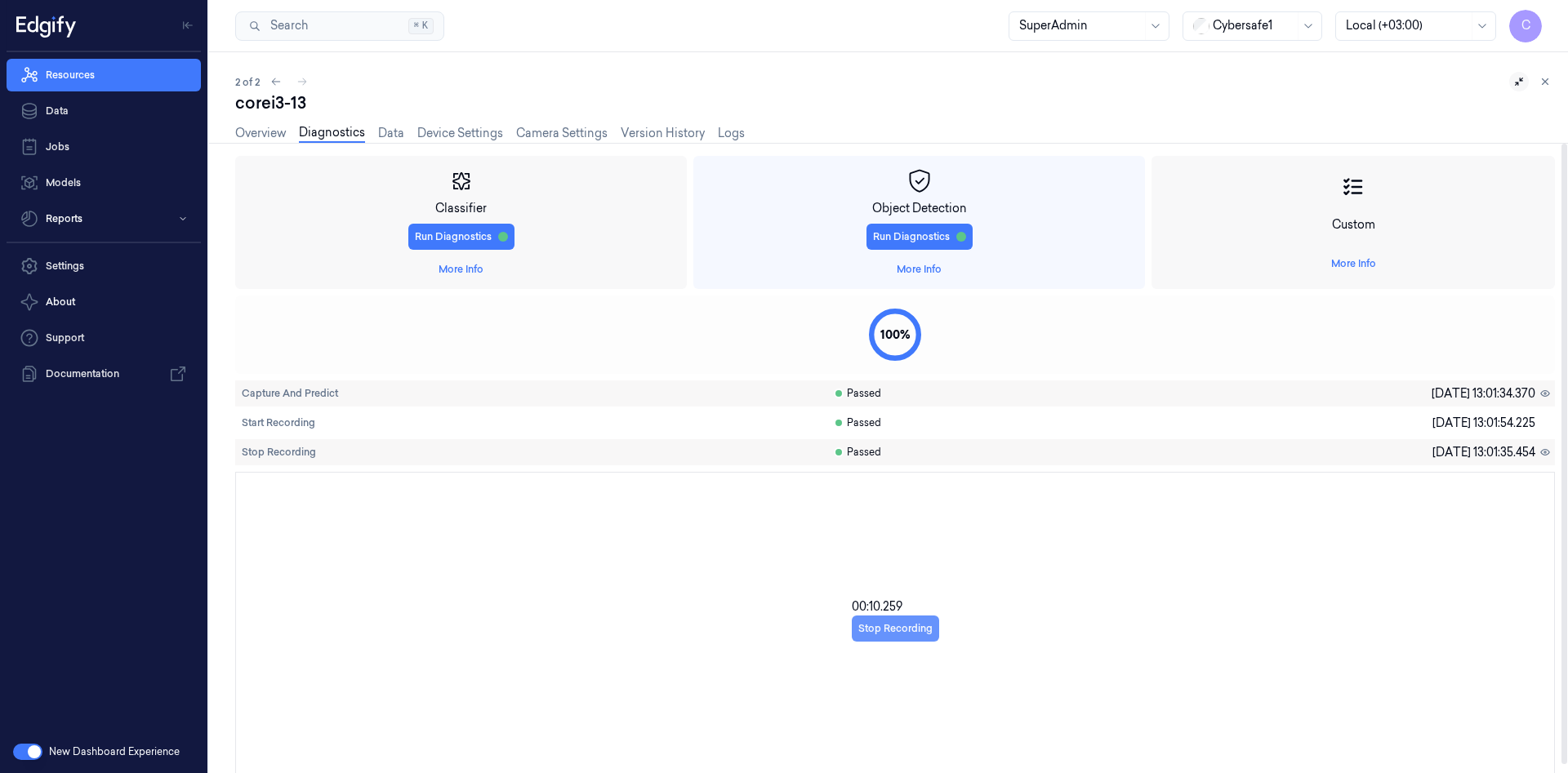
click at [895, 627] on button "Stop Recording" at bounding box center [895, 628] width 87 height 26
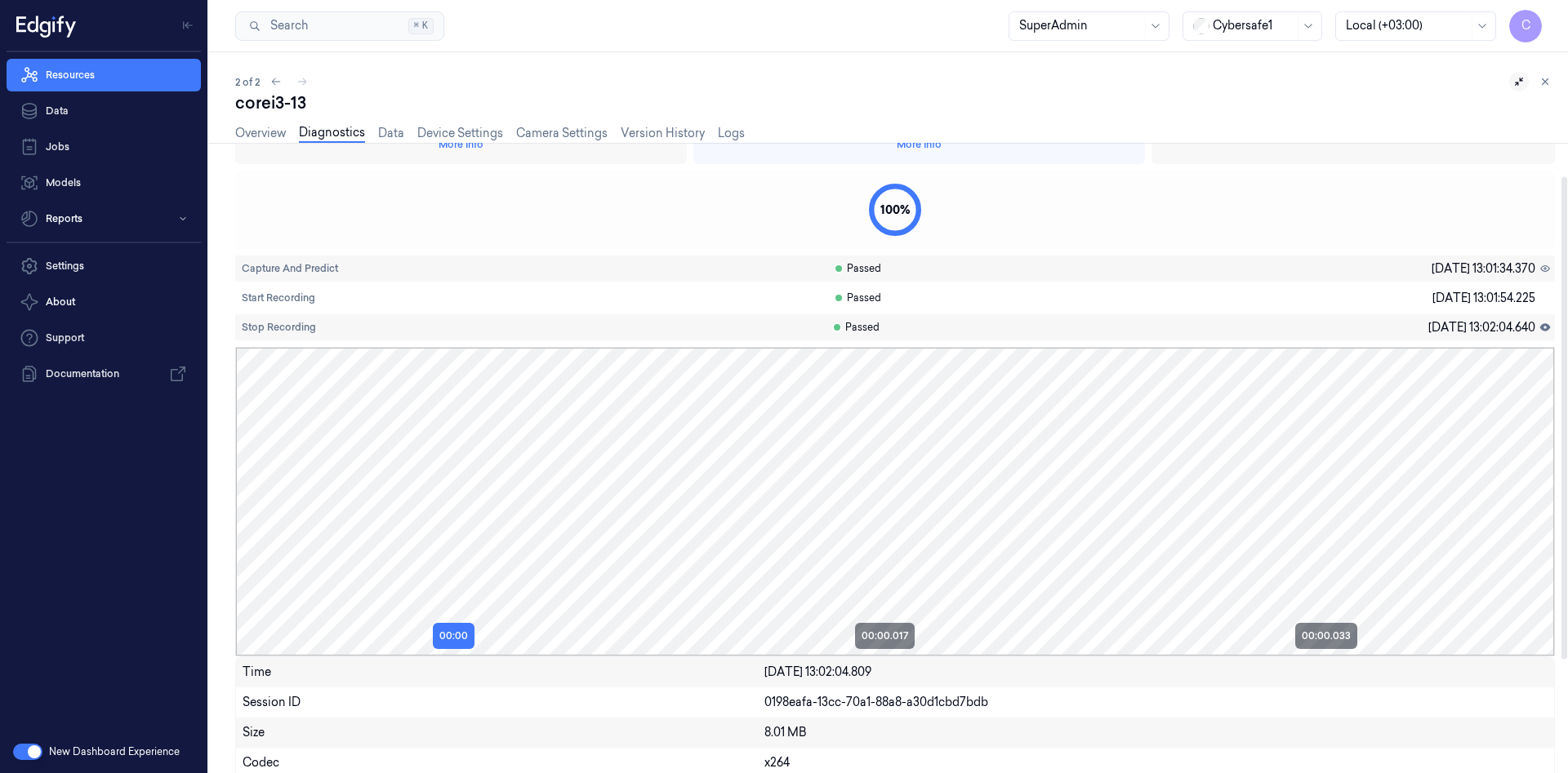
scroll to position [15, 0]
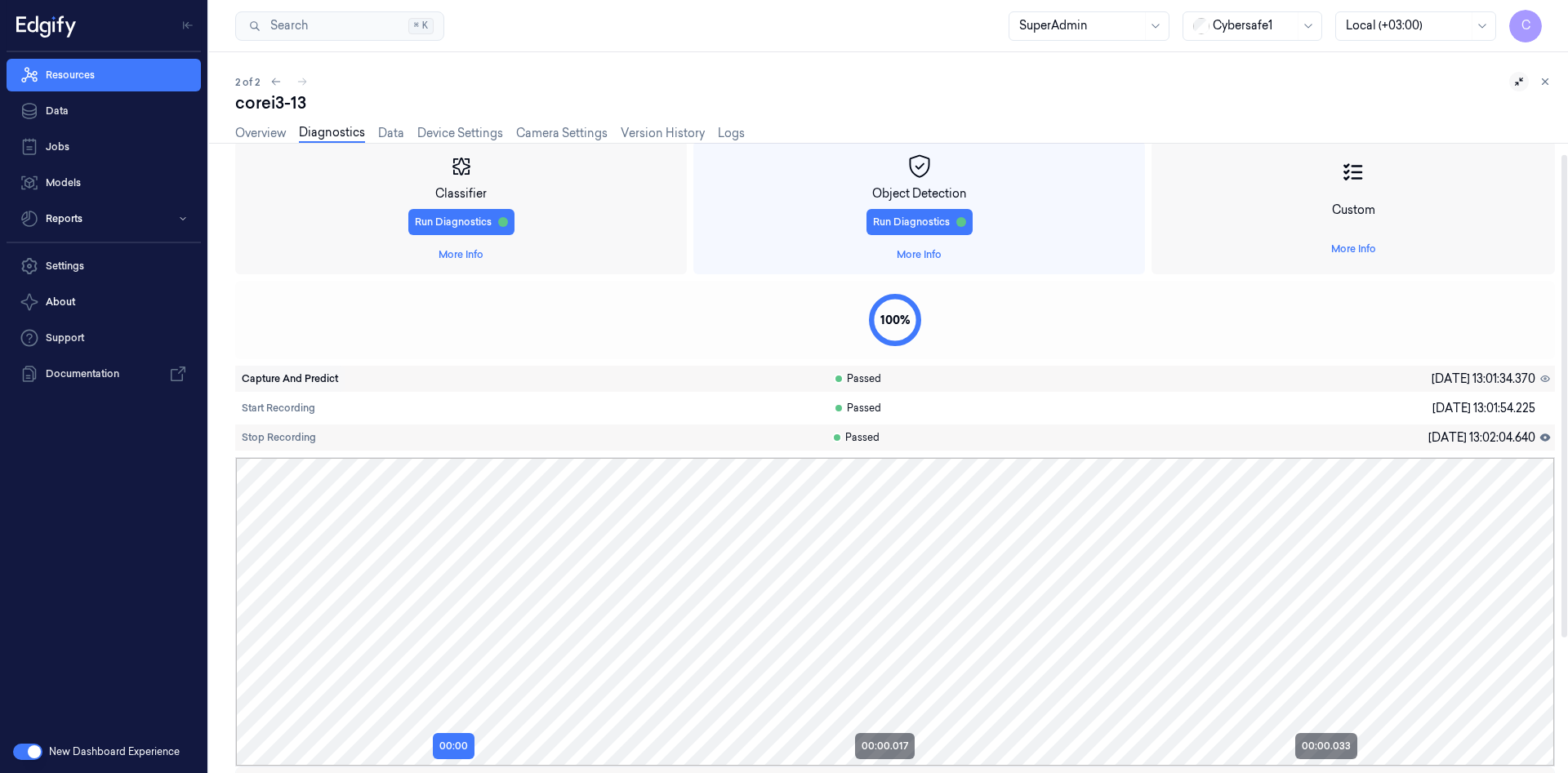
click at [297, 380] on span "Capture And Predict" at bounding box center [289, 379] width 97 height 15
click at [1542, 382] on icon at bounding box center [1545, 379] width 11 height 11
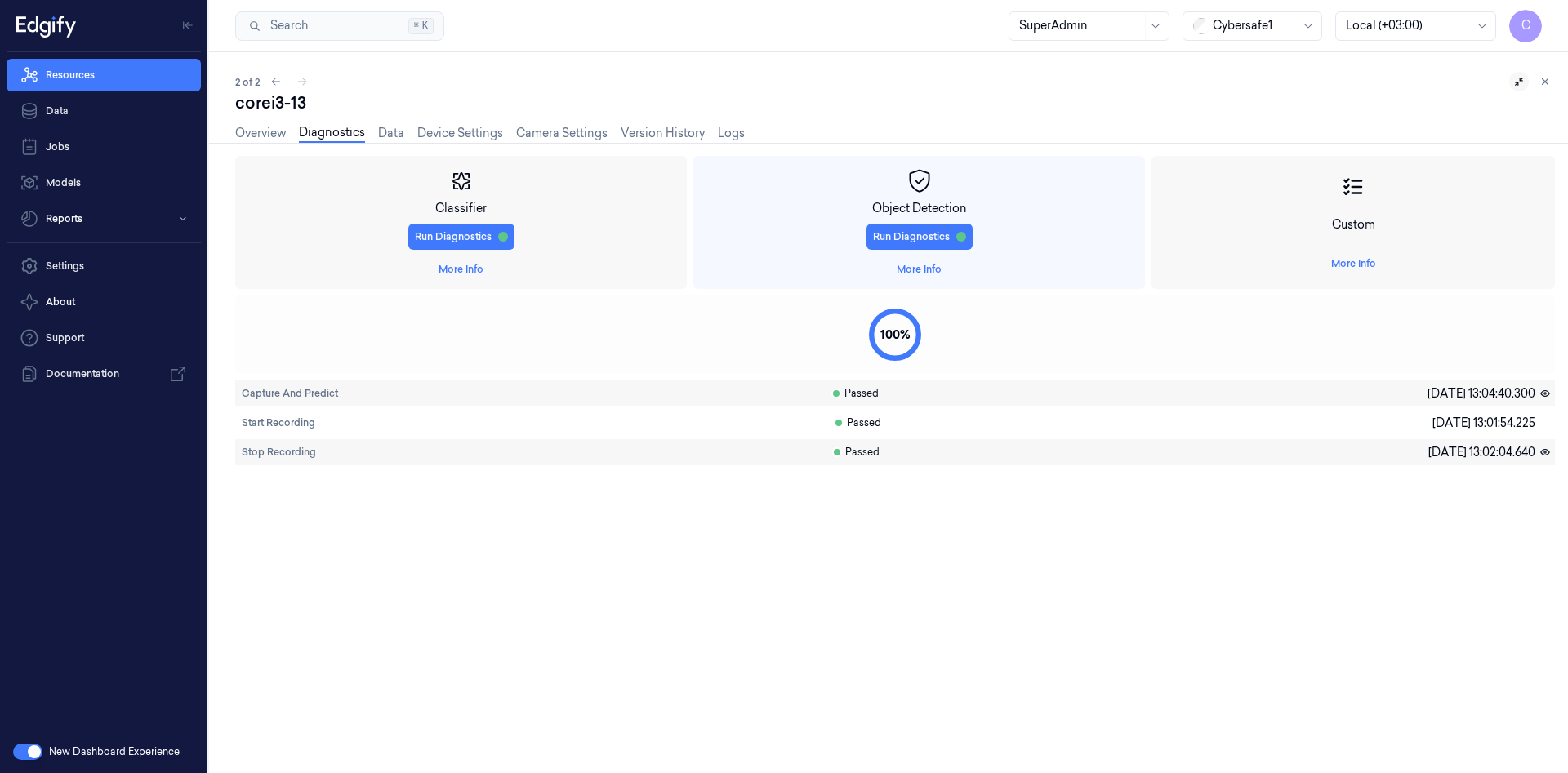
click at [1546, 450] on icon at bounding box center [1545, 453] width 9 height 6
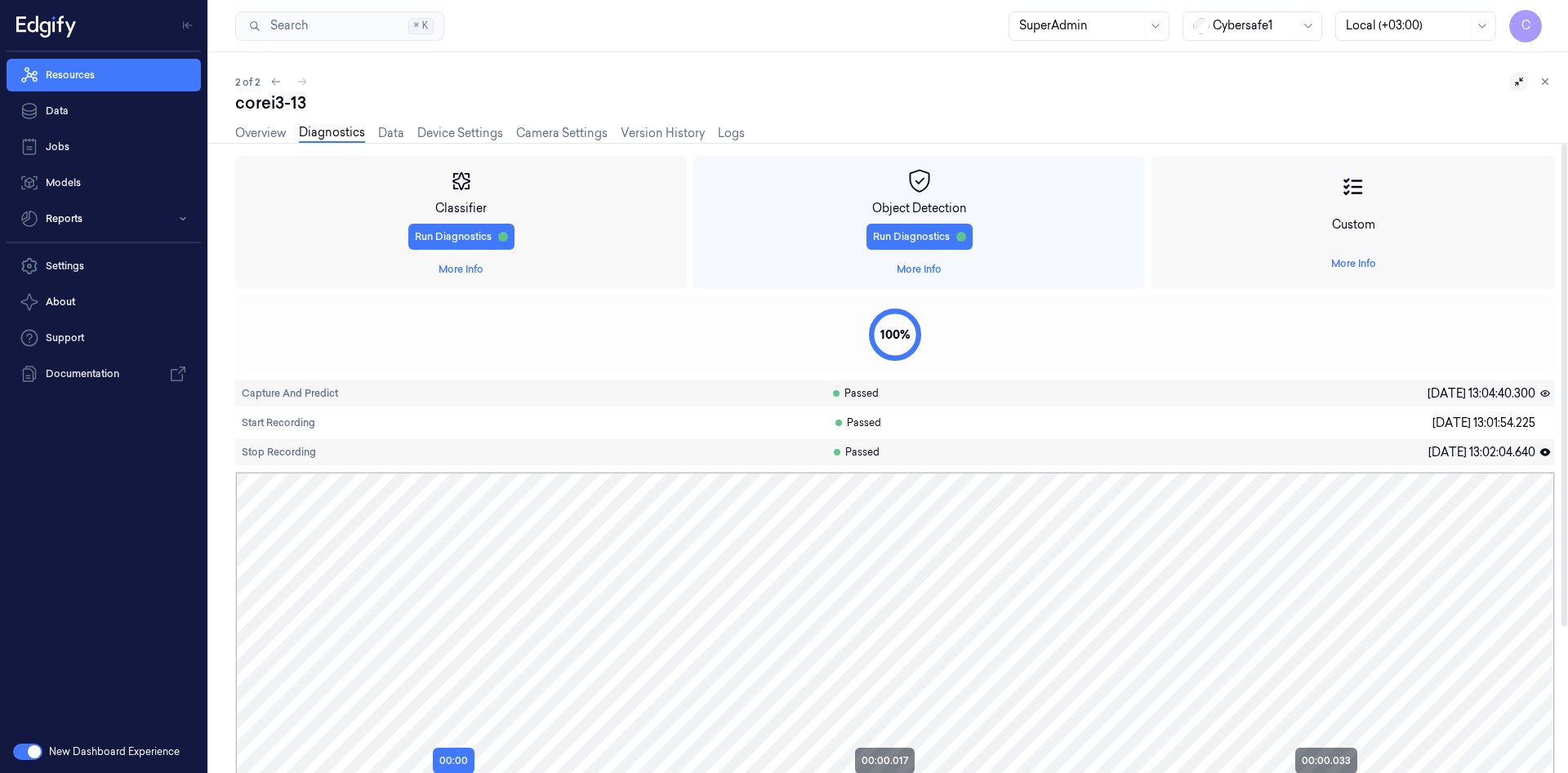
click at [1545, 392] on icon at bounding box center [1545, 394] width 11 height 11
click at [1345, 265] on link "More Info" at bounding box center [1354, 264] width 45 height 15
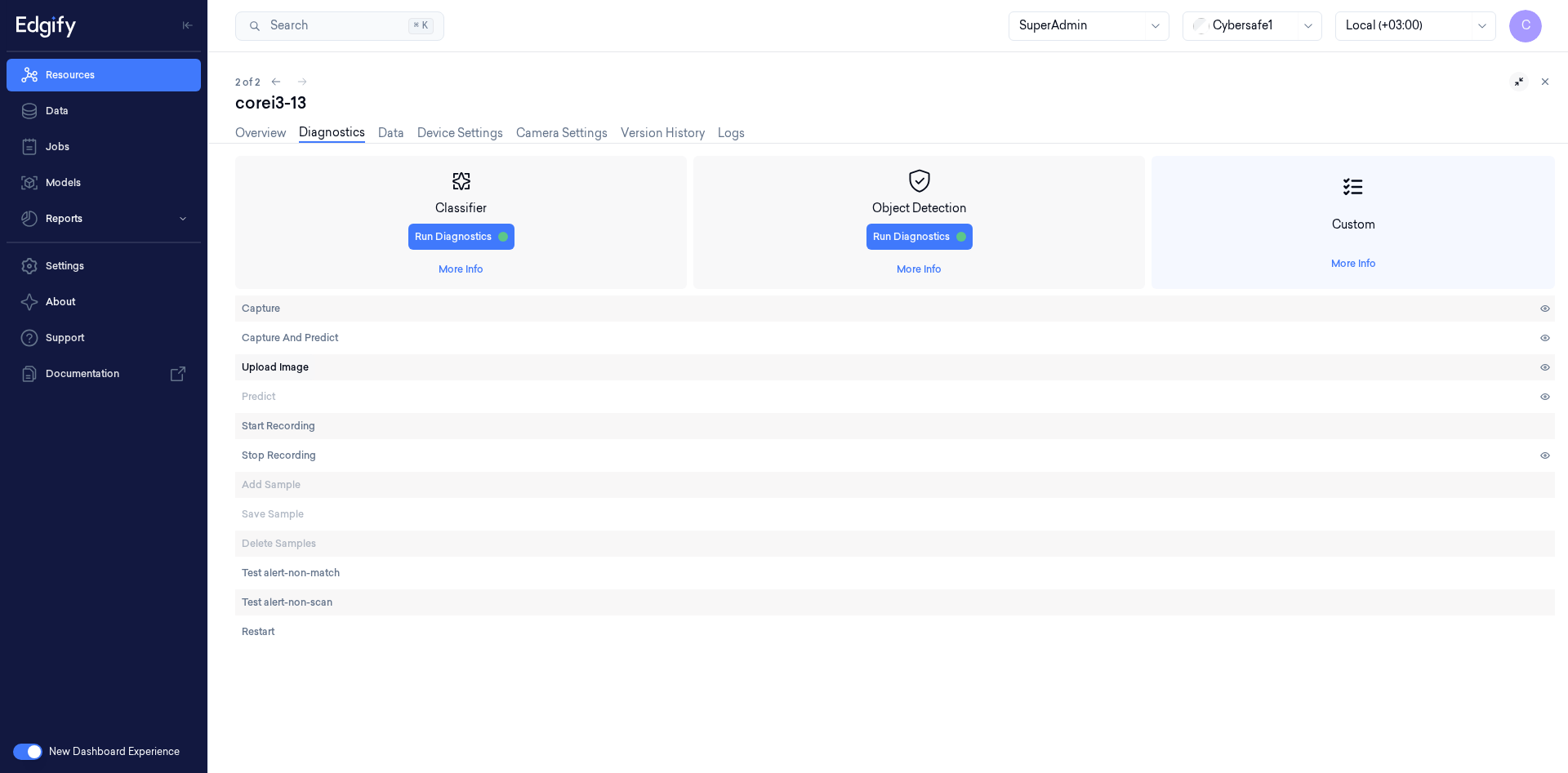
click at [303, 365] on span "Upload Image" at bounding box center [274, 367] width 67 height 15
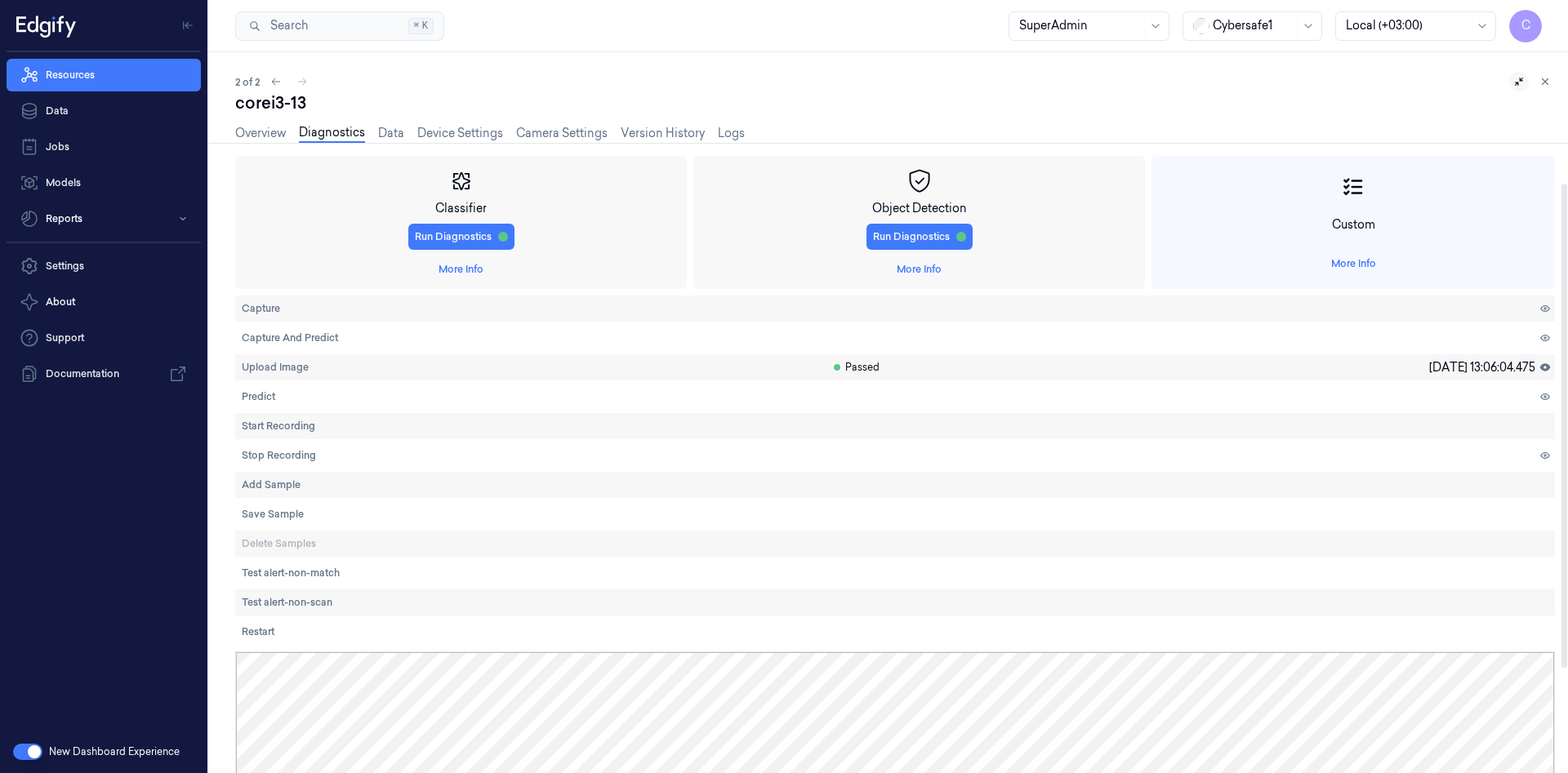
scroll to position [188, 0]
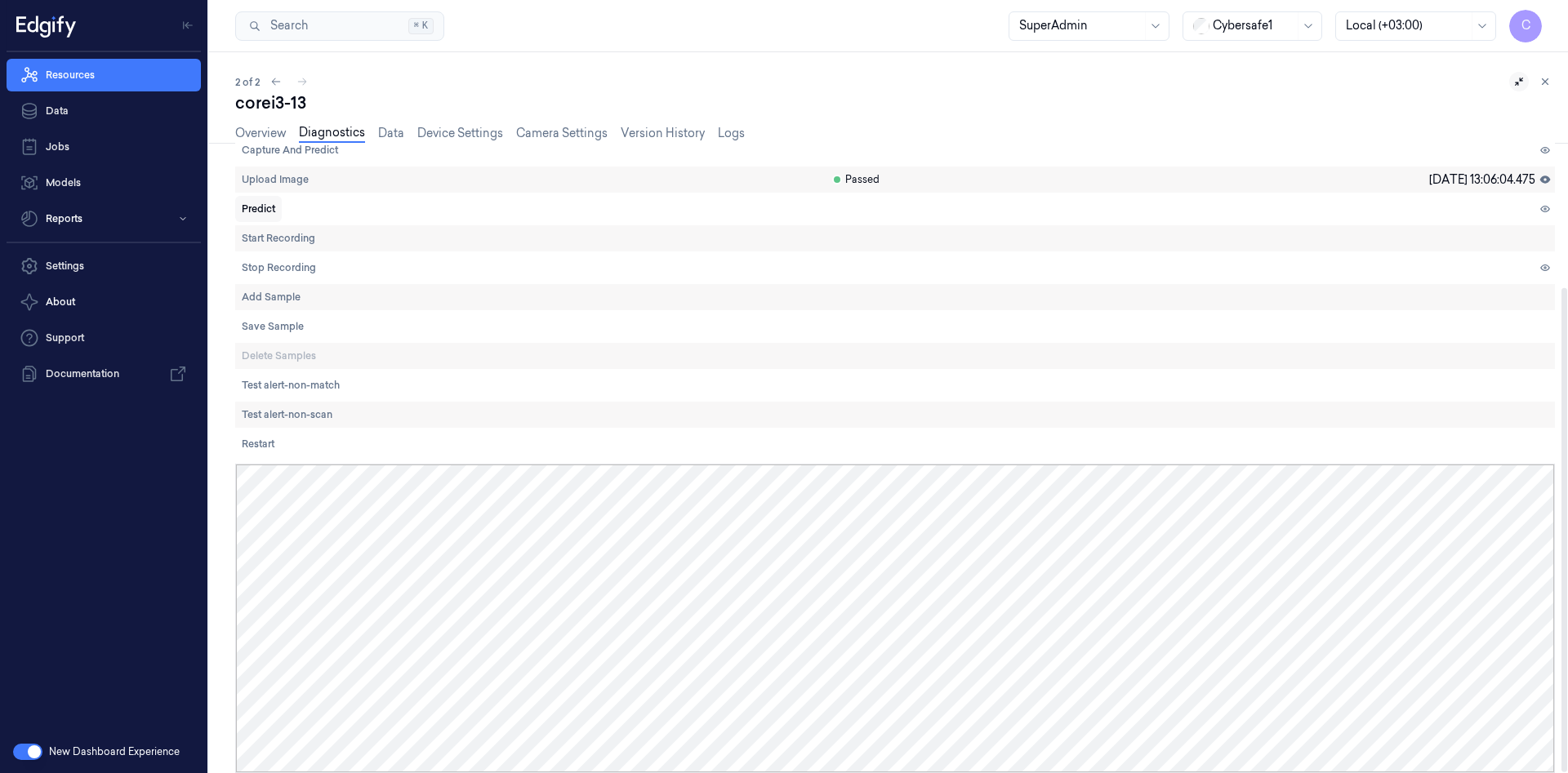
click at [258, 210] on span "Predict" at bounding box center [258, 209] width 34 height 15
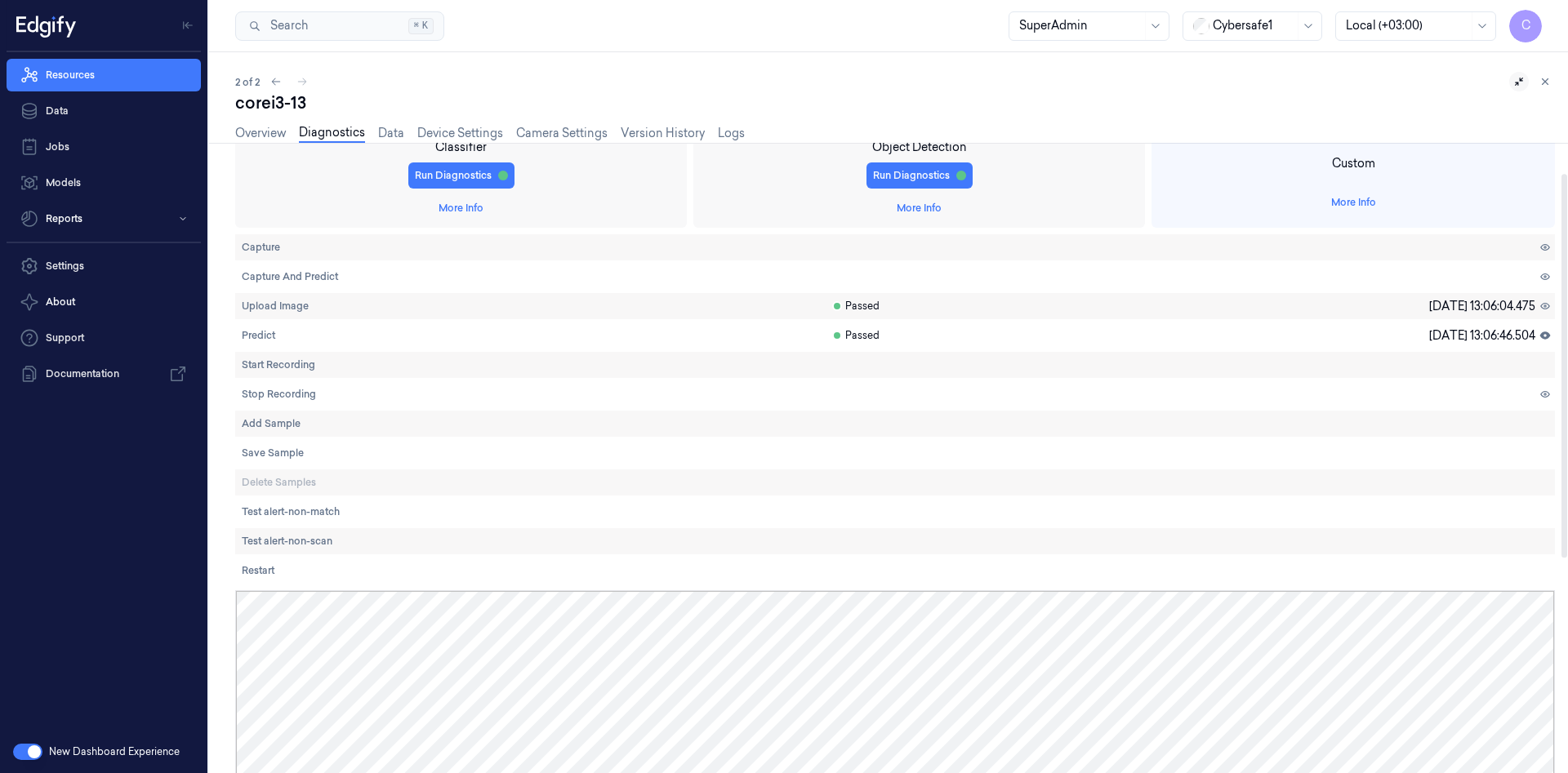
scroll to position [0, 0]
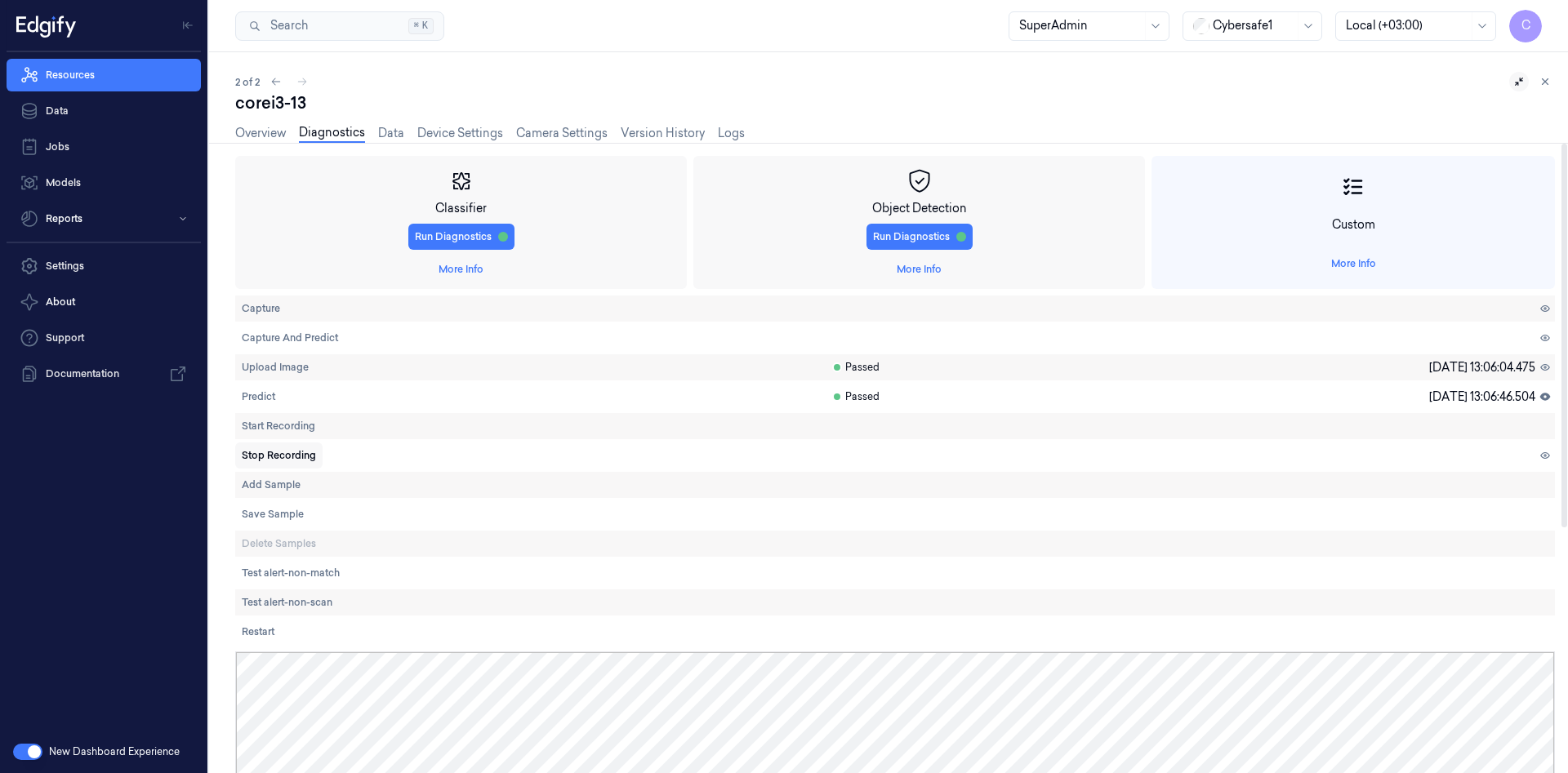
click at [276, 459] on span "Stop Recording" at bounding box center [278, 456] width 74 height 15
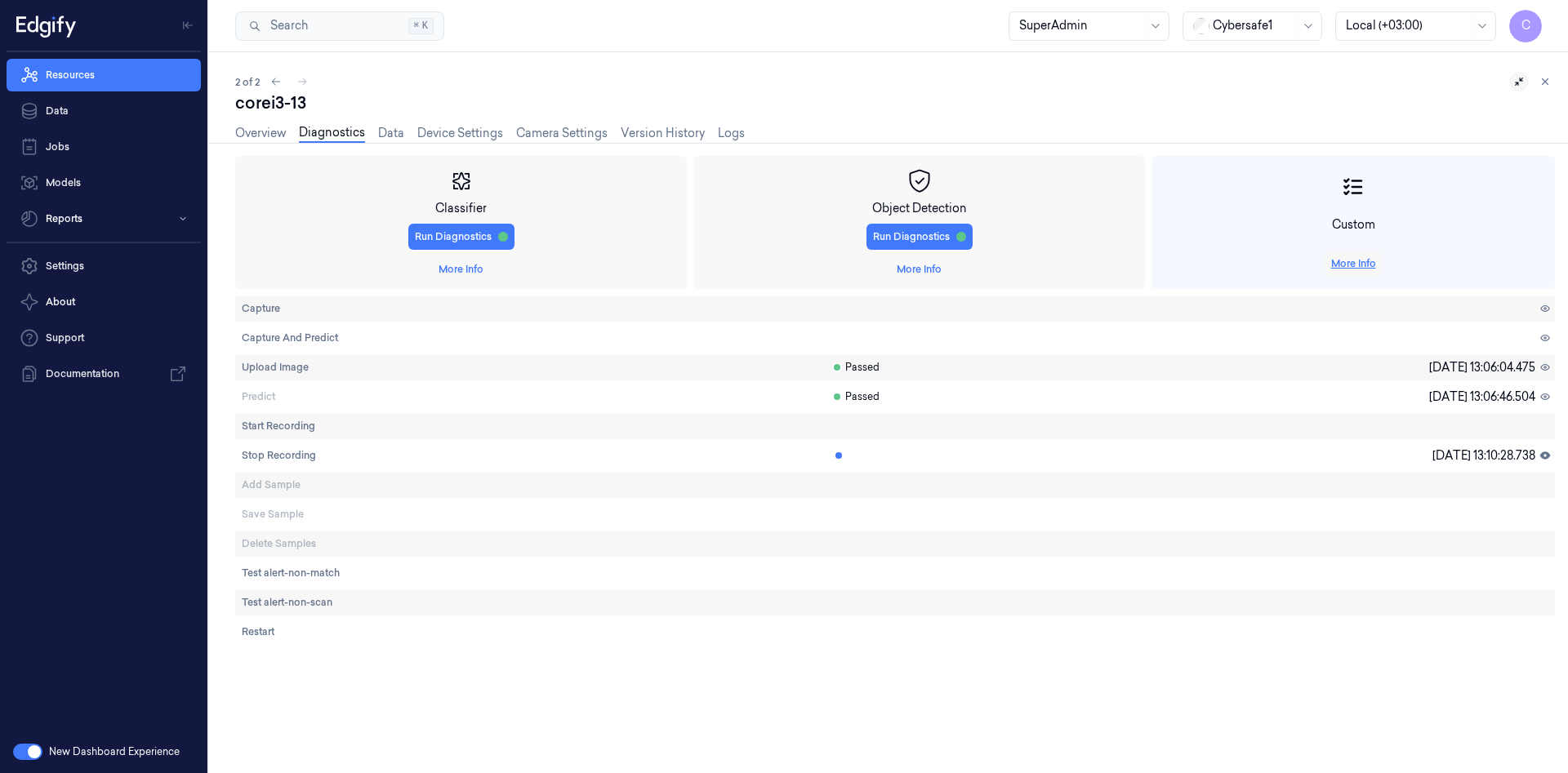
click at [1351, 263] on link "More Info" at bounding box center [1354, 264] width 45 height 15
click at [284, 368] on span "Upload Image" at bounding box center [274, 367] width 67 height 15
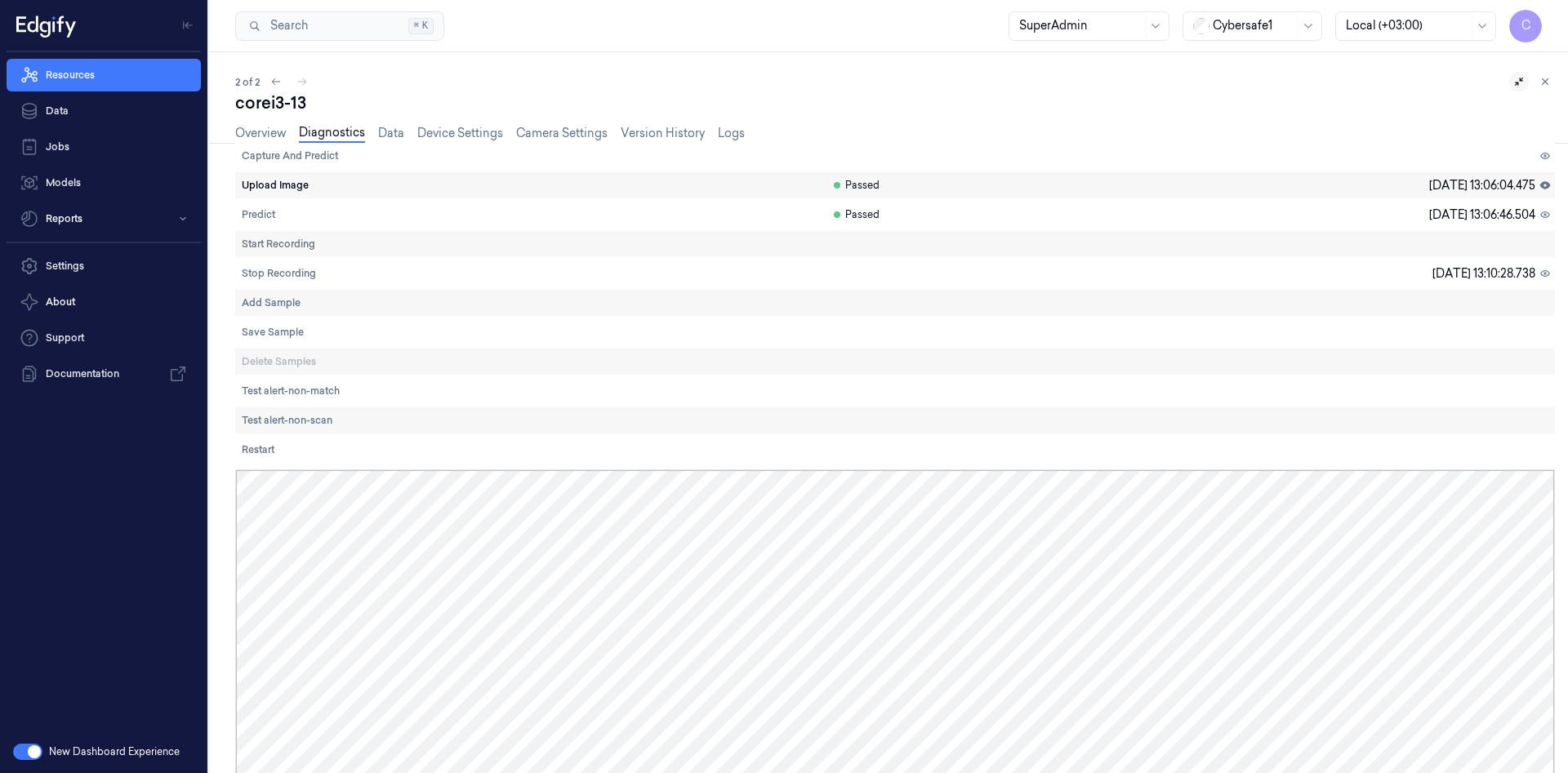
scroll to position [188, 0]
click at [721, 602] on div at bounding box center [894, 619] width 1318 height 308
click at [107, 546] on div "Resources Data Jobs Models Reports Settings About Support Documentation" at bounding box center [103, 392] width 208 height 678
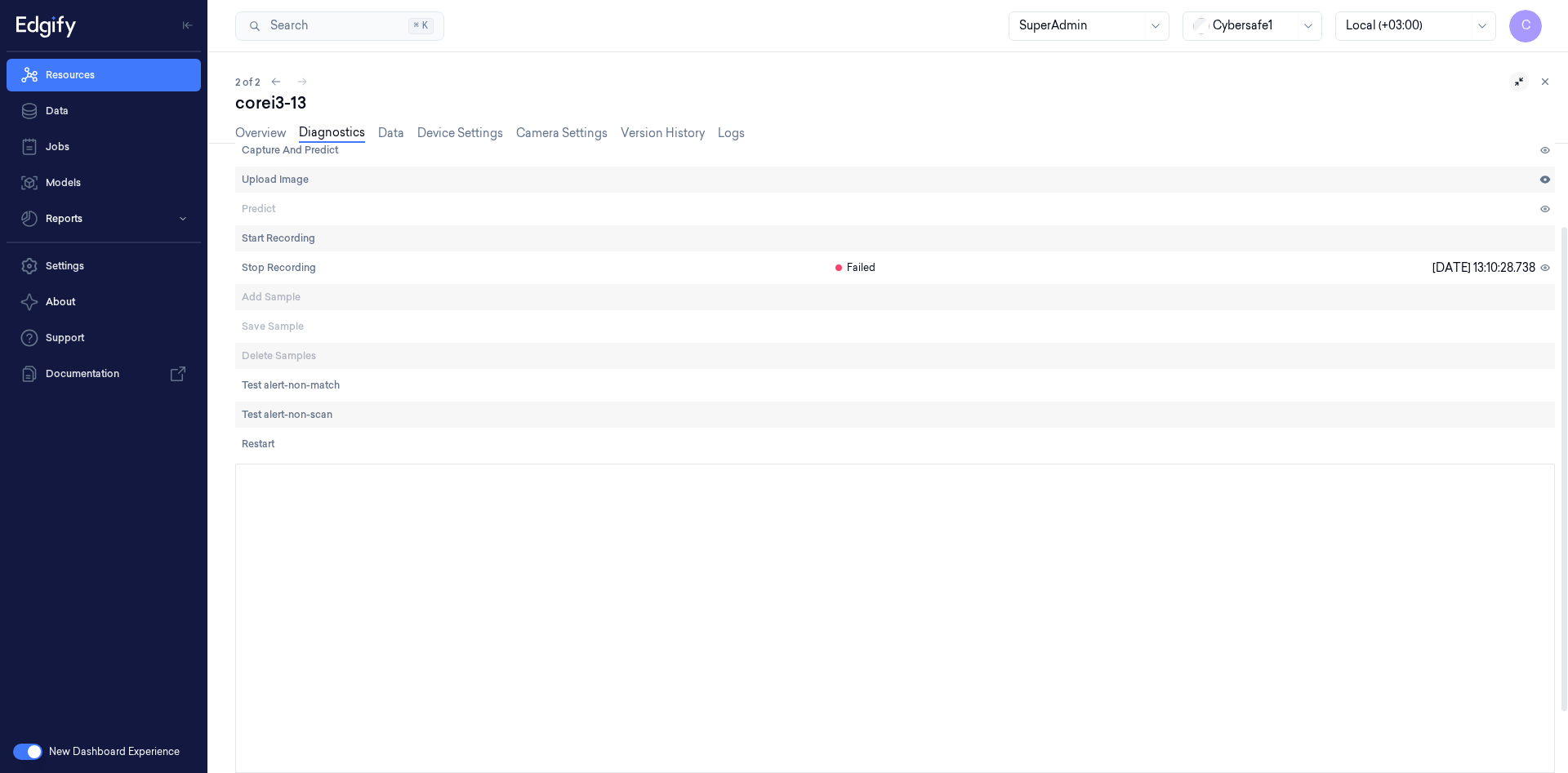
scroll to position [0, 0]
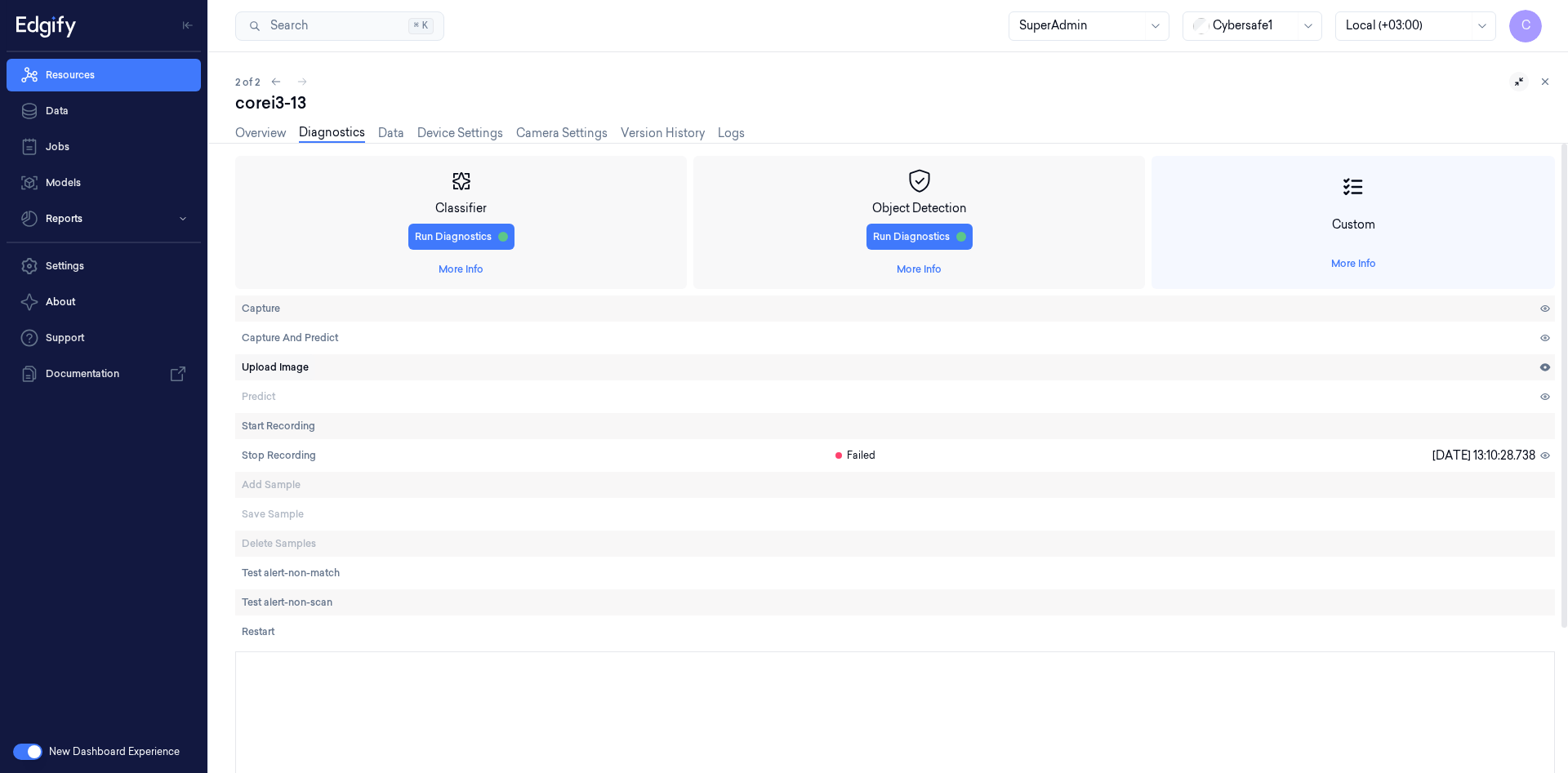
click at [286, 366] on span "Upload Image" at bounding box center [274, 367] width 67 height 15
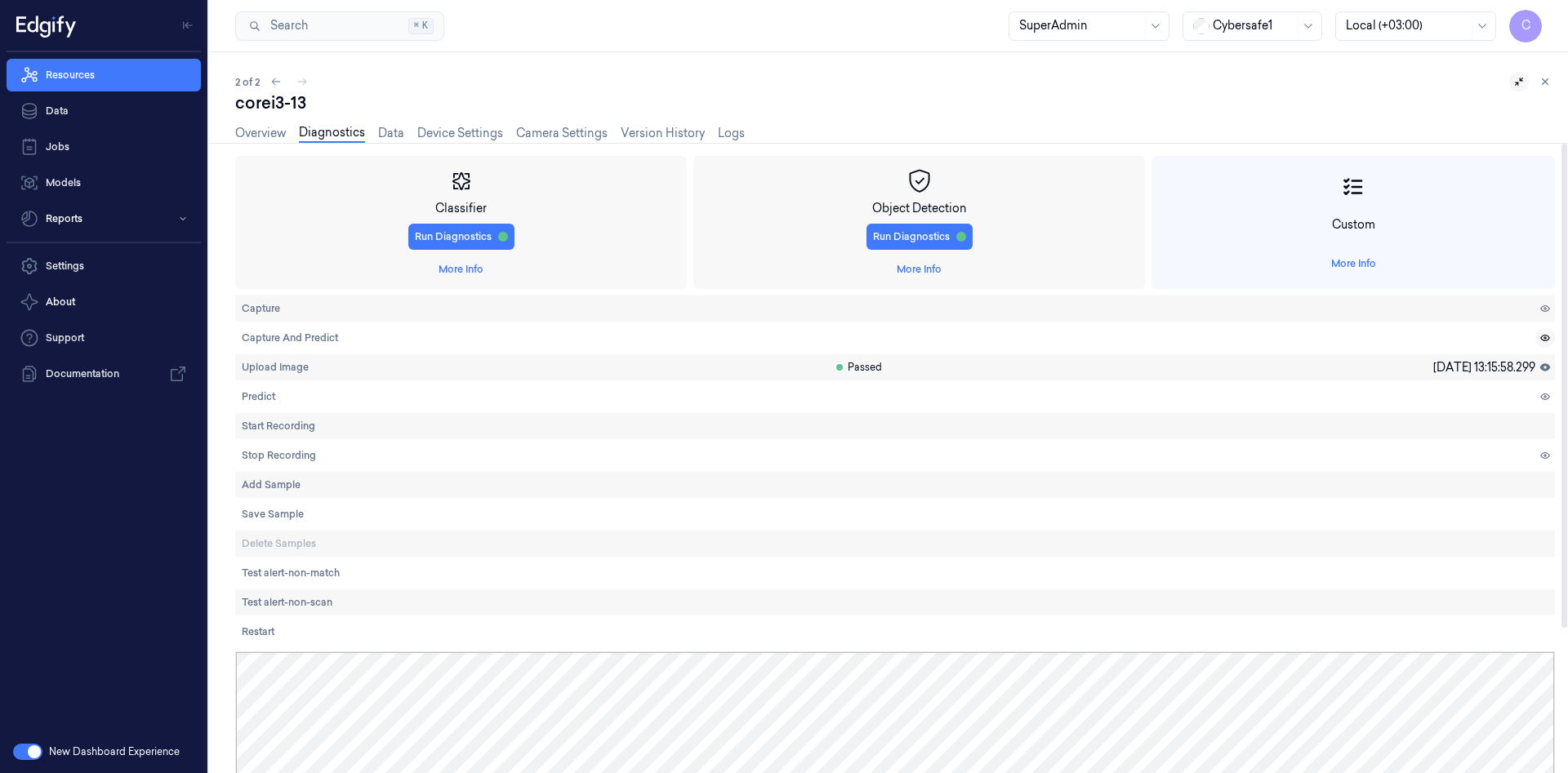
click at [1544, 340] on icon at bounding box center [1545, 338] width 11 height 11
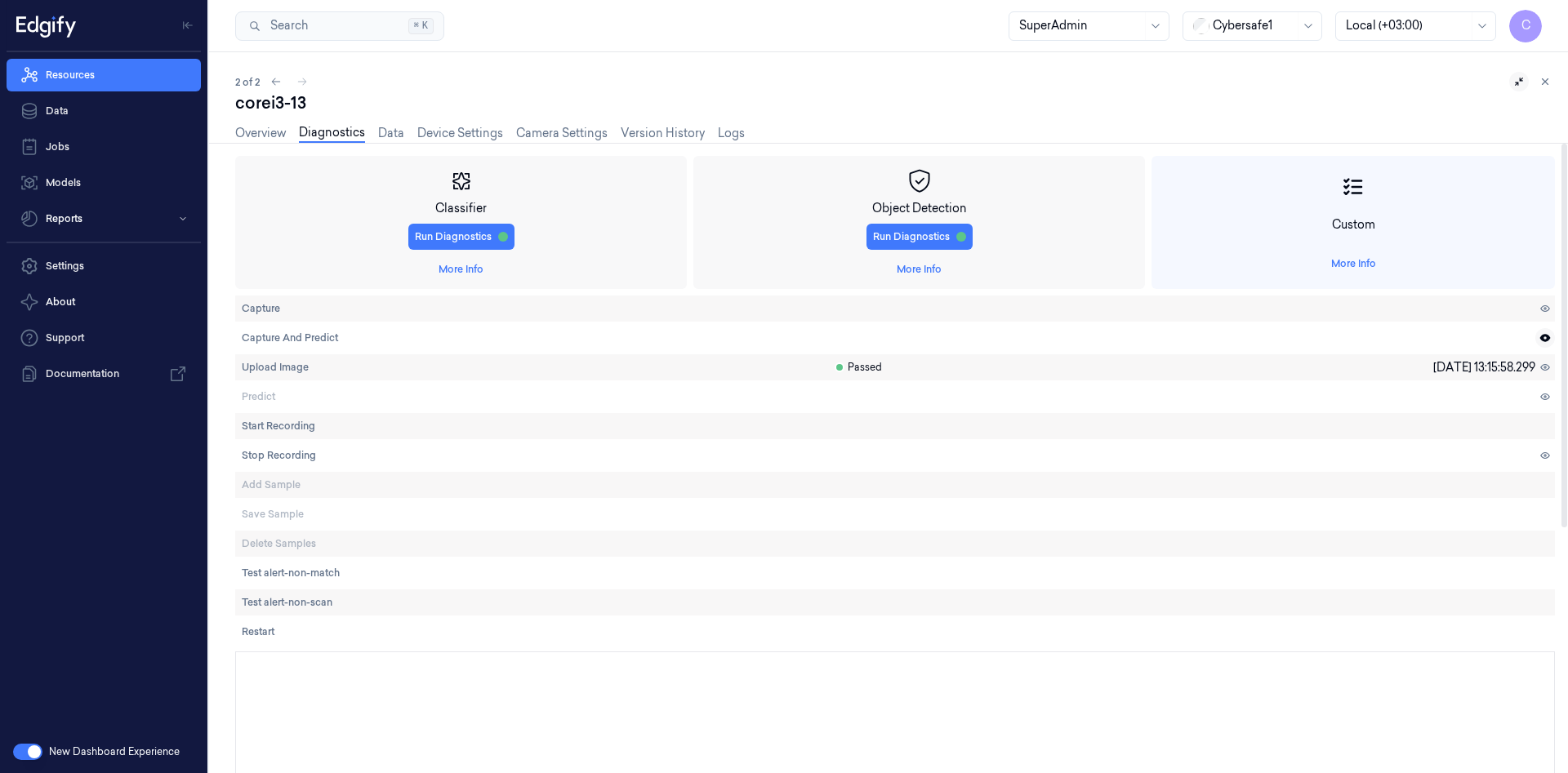
click at [1544, 340] on icon at bounding box center [1545, 337] width 10 height 8
click at [265, 132] on link "Overview" at bounding box center [260, 133] width 51 height 19
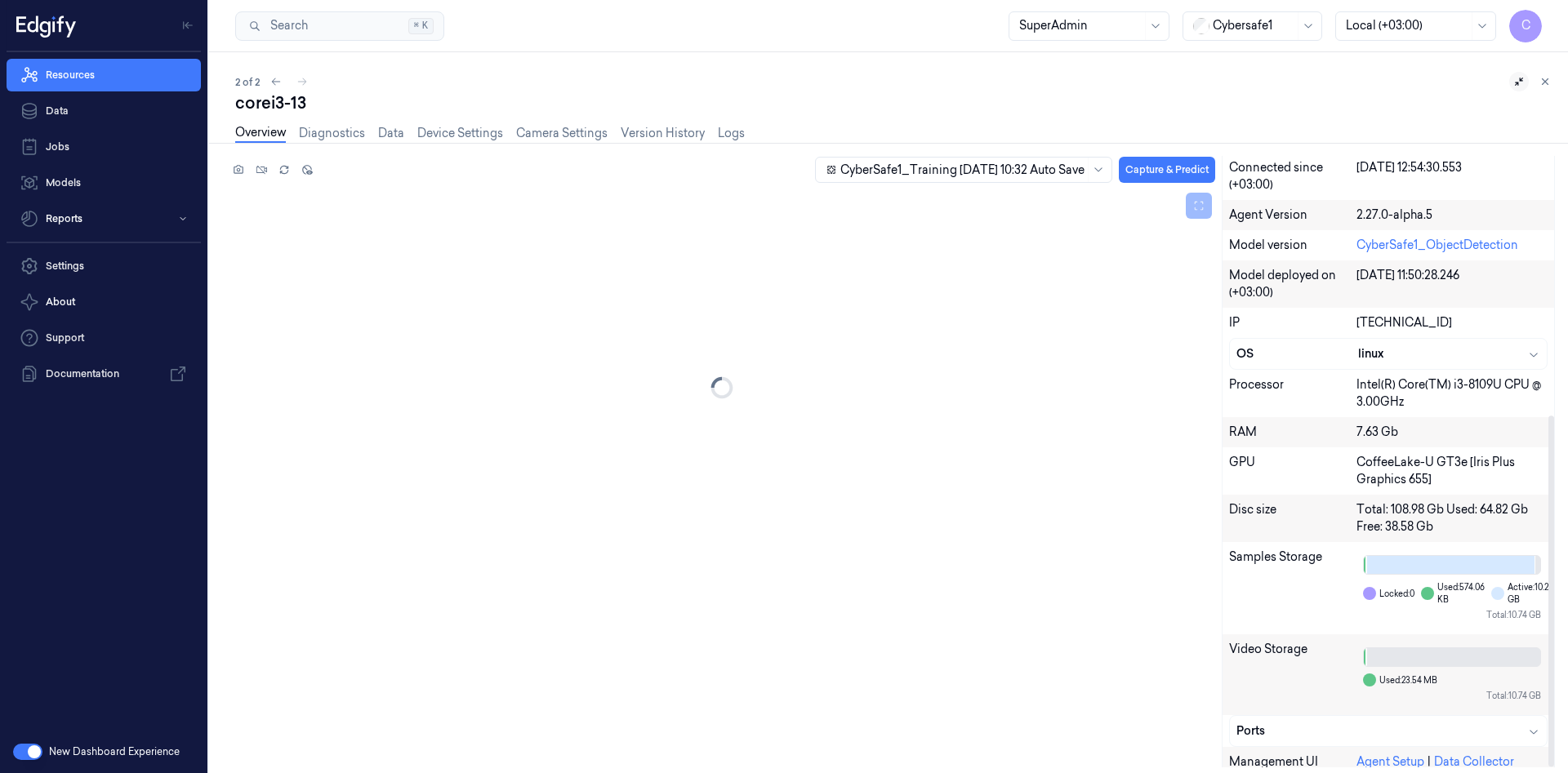
scroll to position [452, 0]
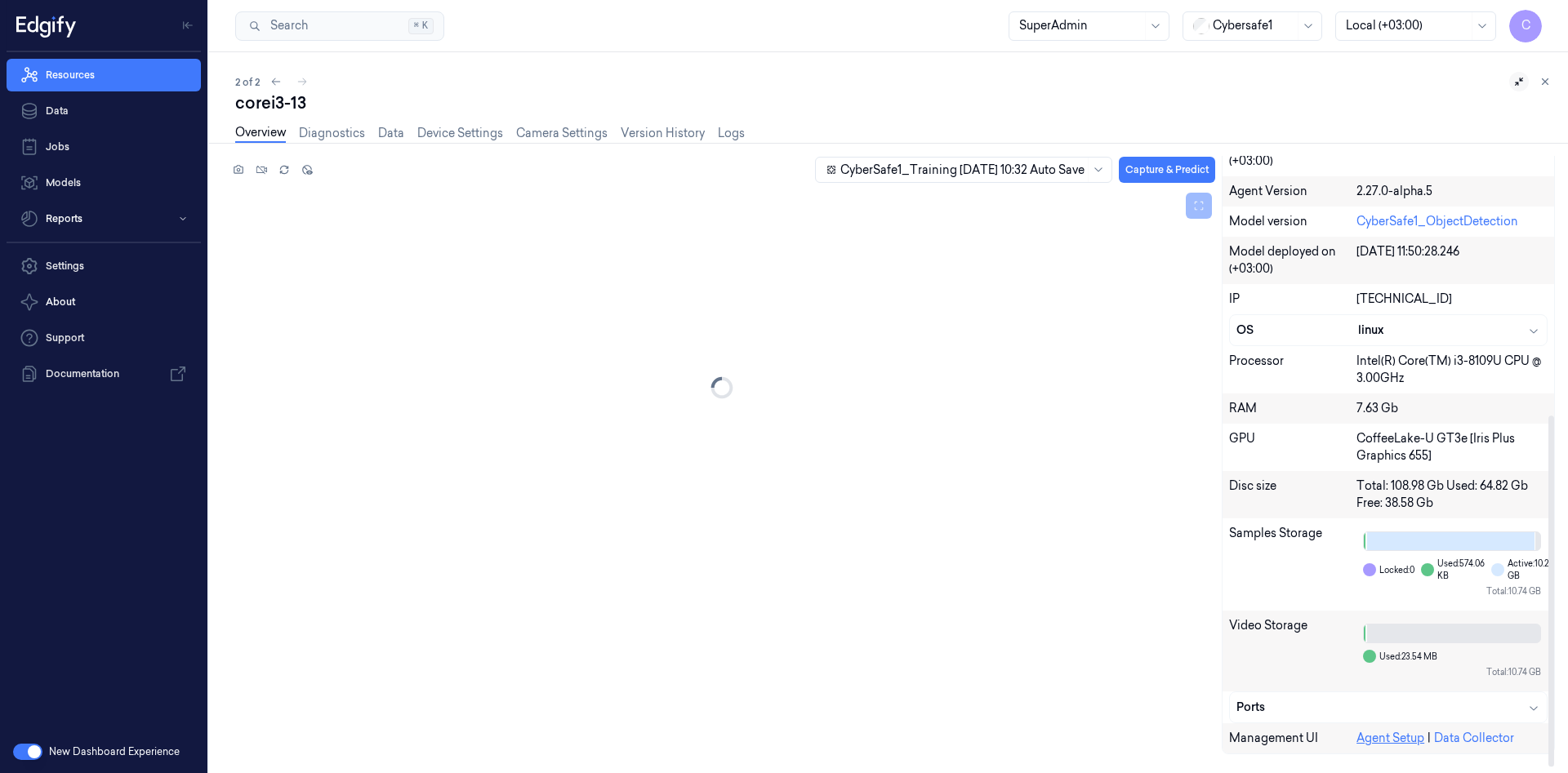
click at [1399, 737] on link "Agent Setup" at bounding box center [1390, 738] width 68 height 15
